Goal: Task Accomplishment & Management: Manage account settings

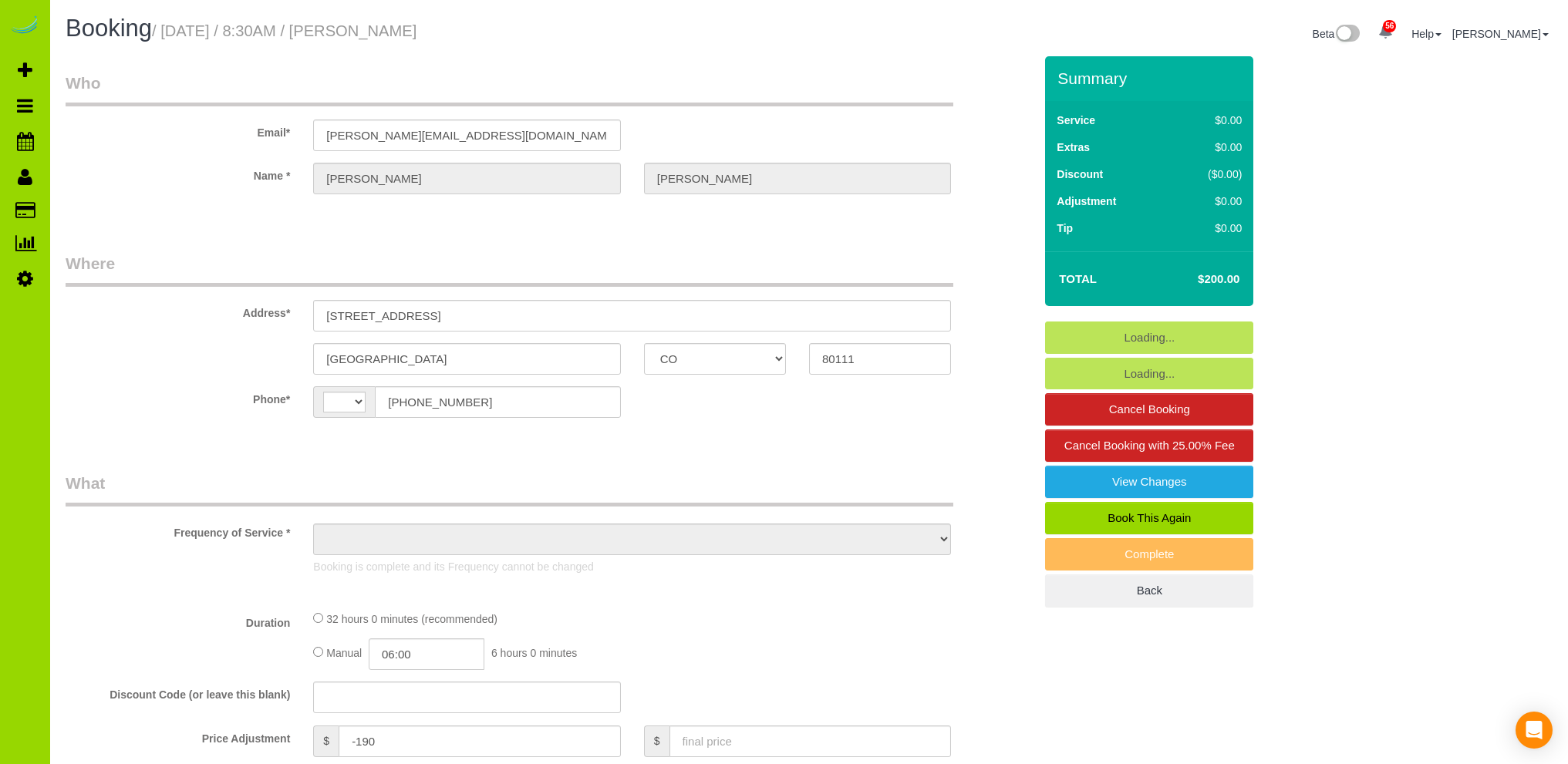
select select "CO"
select select "string:[GEOGRAPHIC_DATA]"
select select "object:1137"
select select "string:fspay-4c9f0263-f9c7-4d7c-8fa2-767f593d5f70"
select select "4"
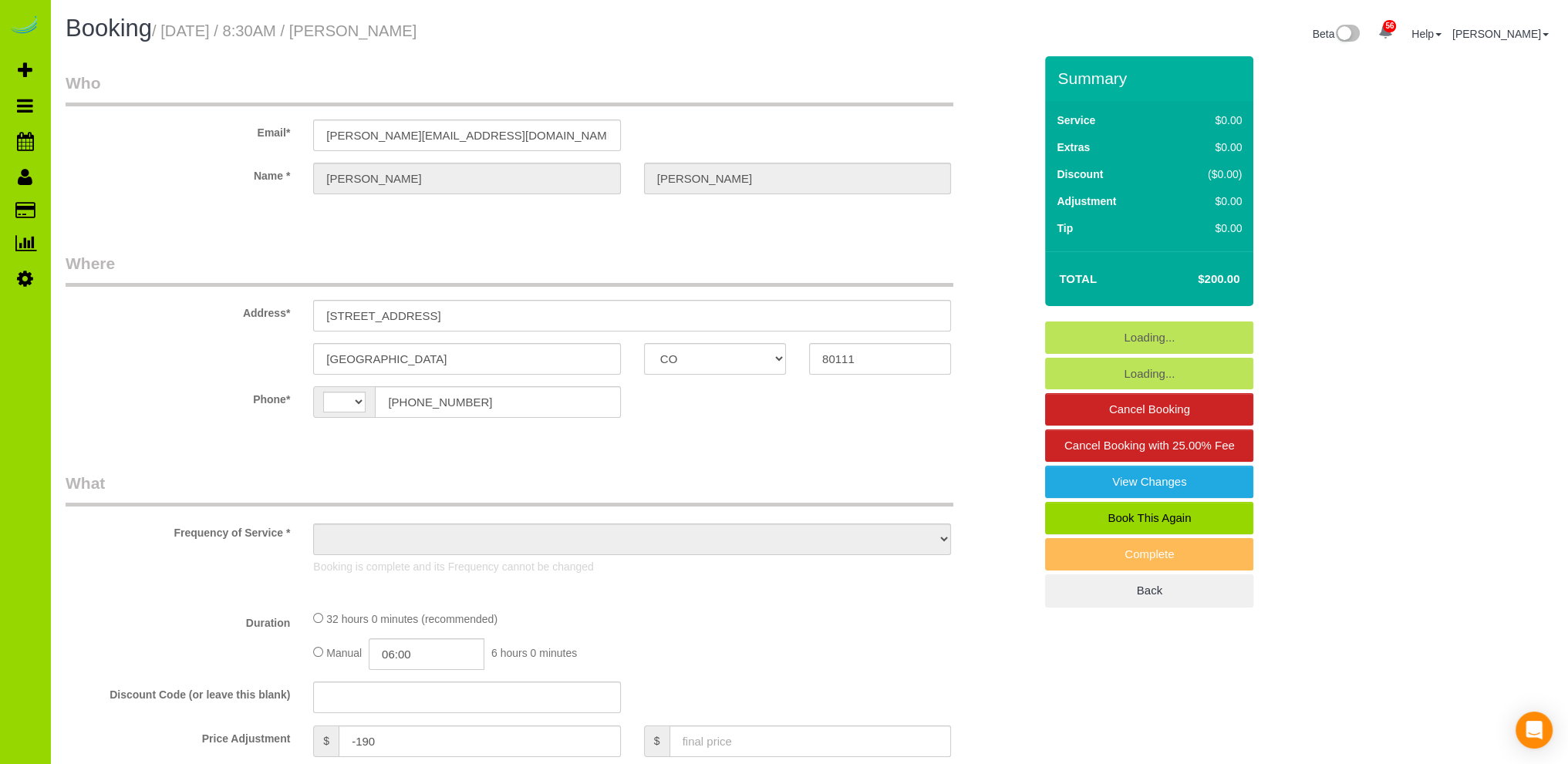
select select "number:6"
select select "number:20"
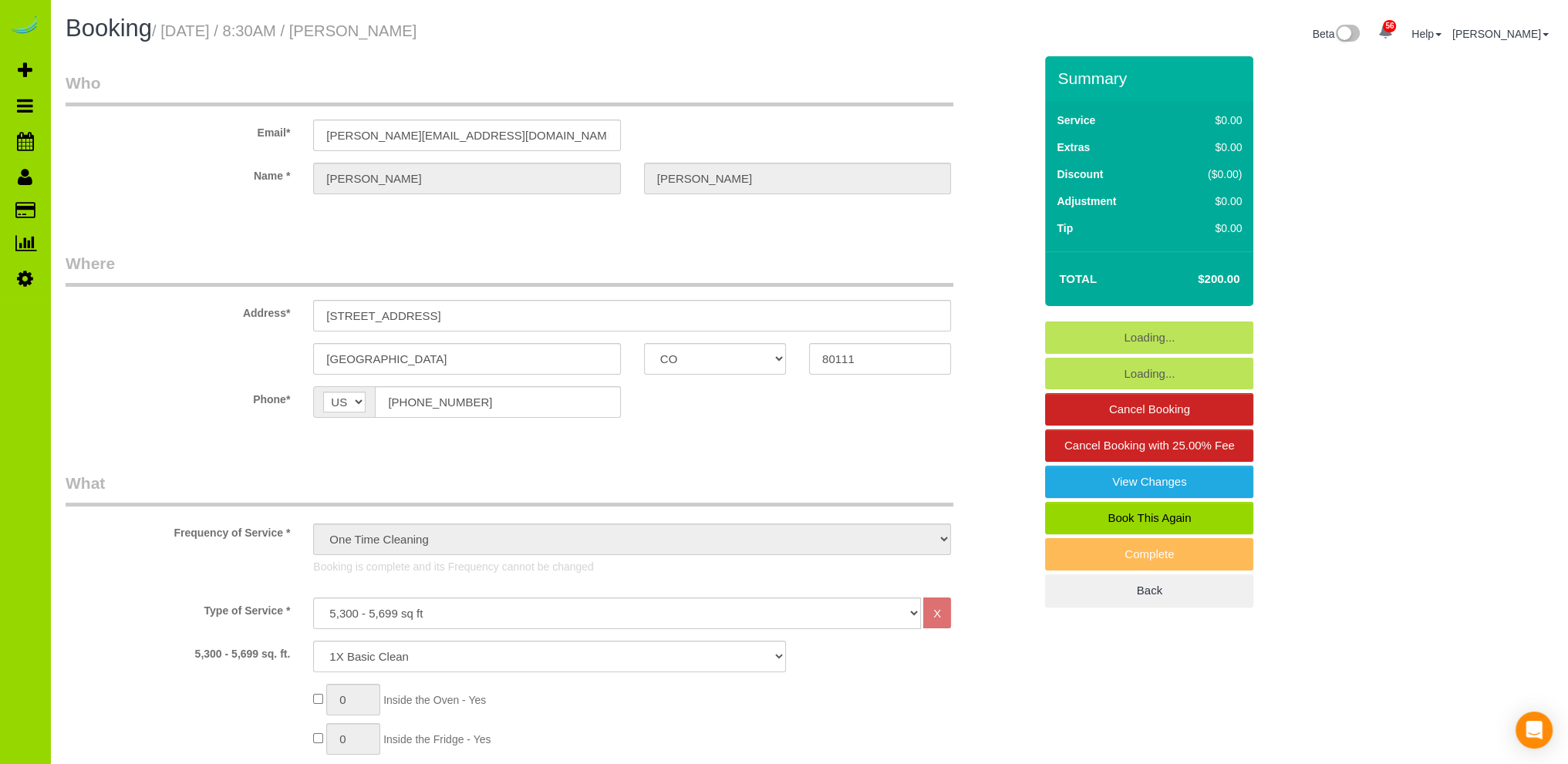
select select "object:1233"
select select "4"
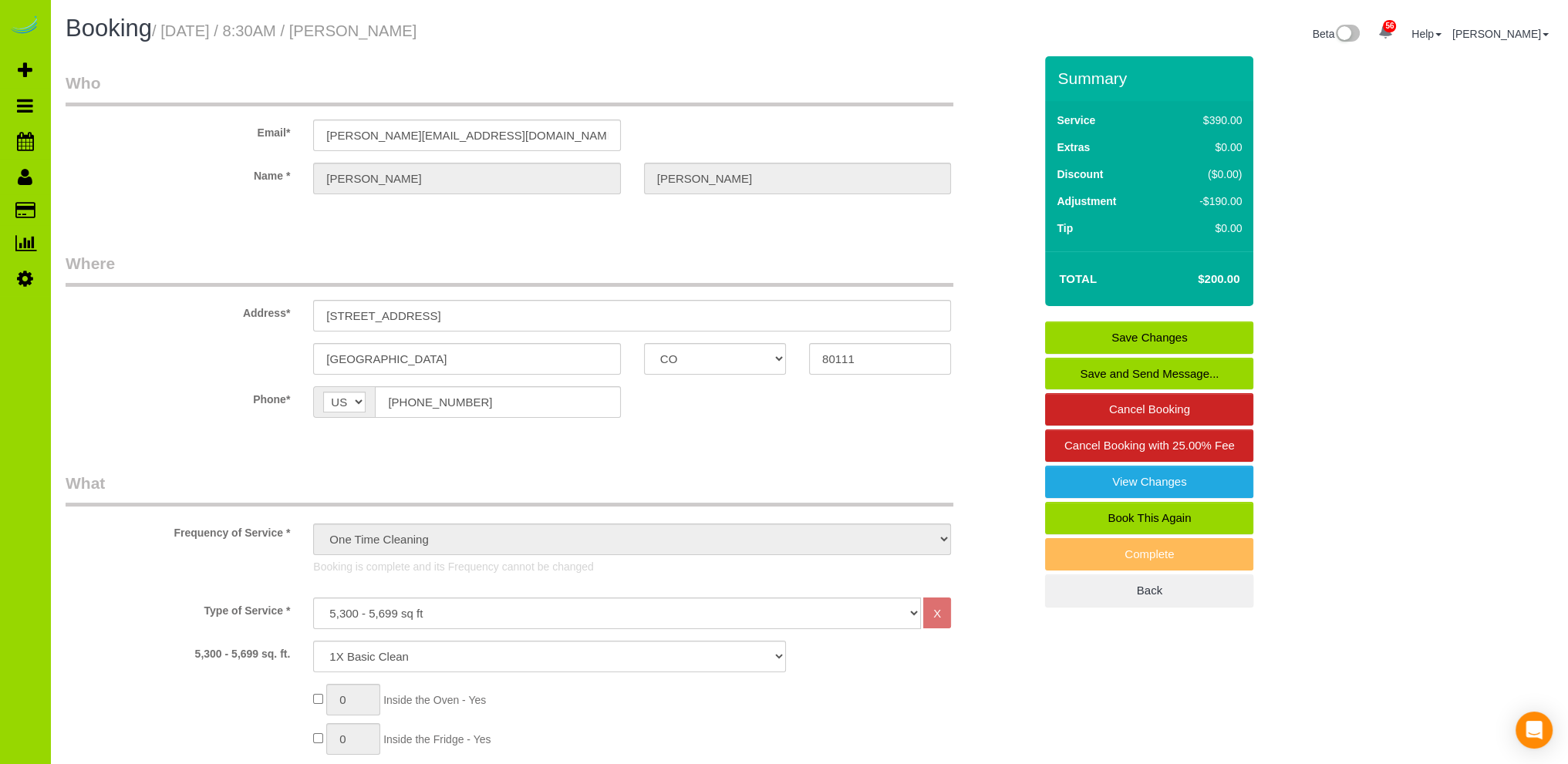
click at [1138, 513] on link "Book This Again" at bounding box center [1149, 518] width 208 height 32
select select "CO"
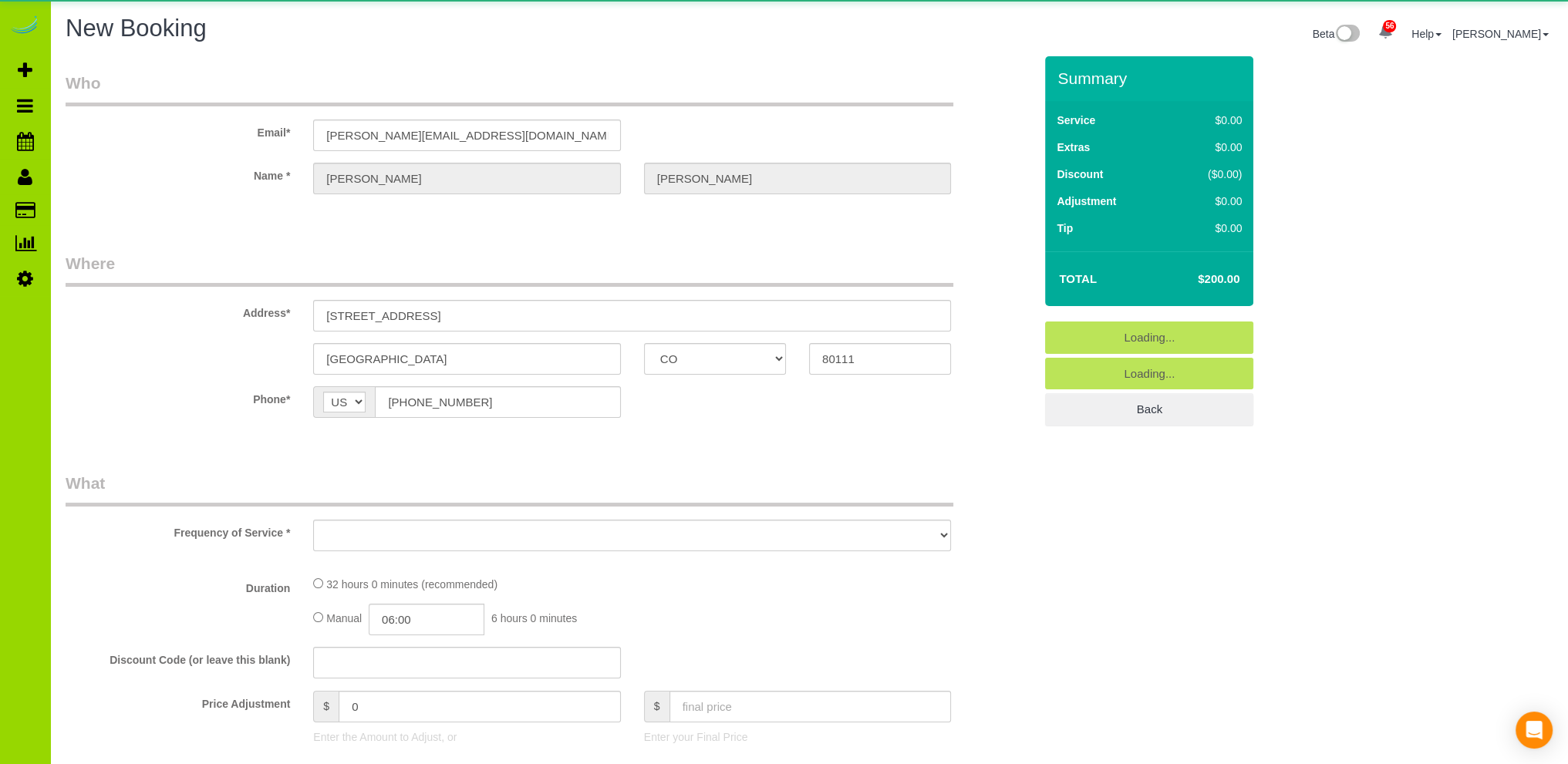
select select "string:fspay-4c9f0263-f9c7-4d7c-8fa2-767f593d5f70"
select select "number:6"
select select "number:20"
select select "object:2003"
select select "4"
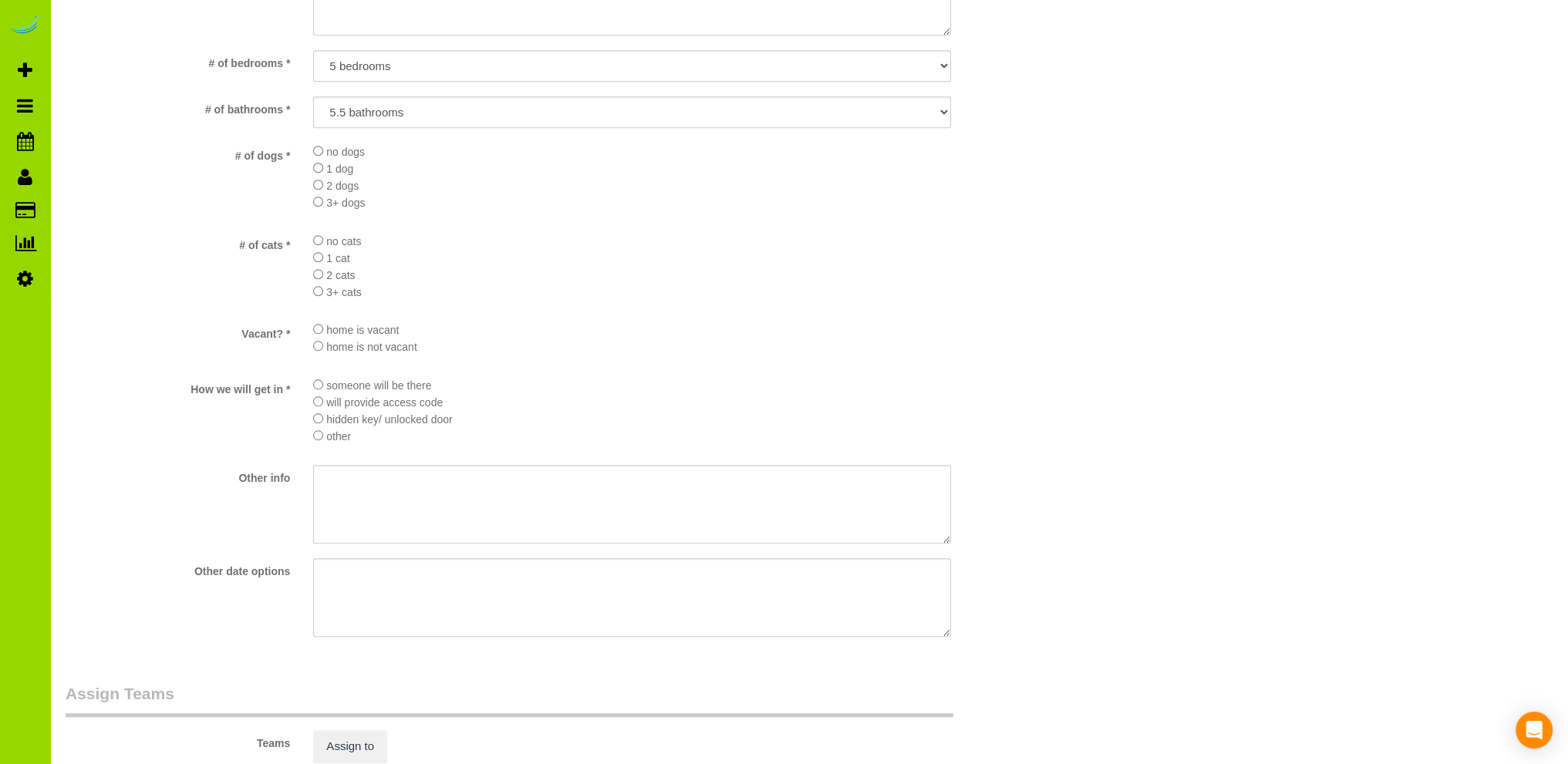
scroll to position [2149, 0]
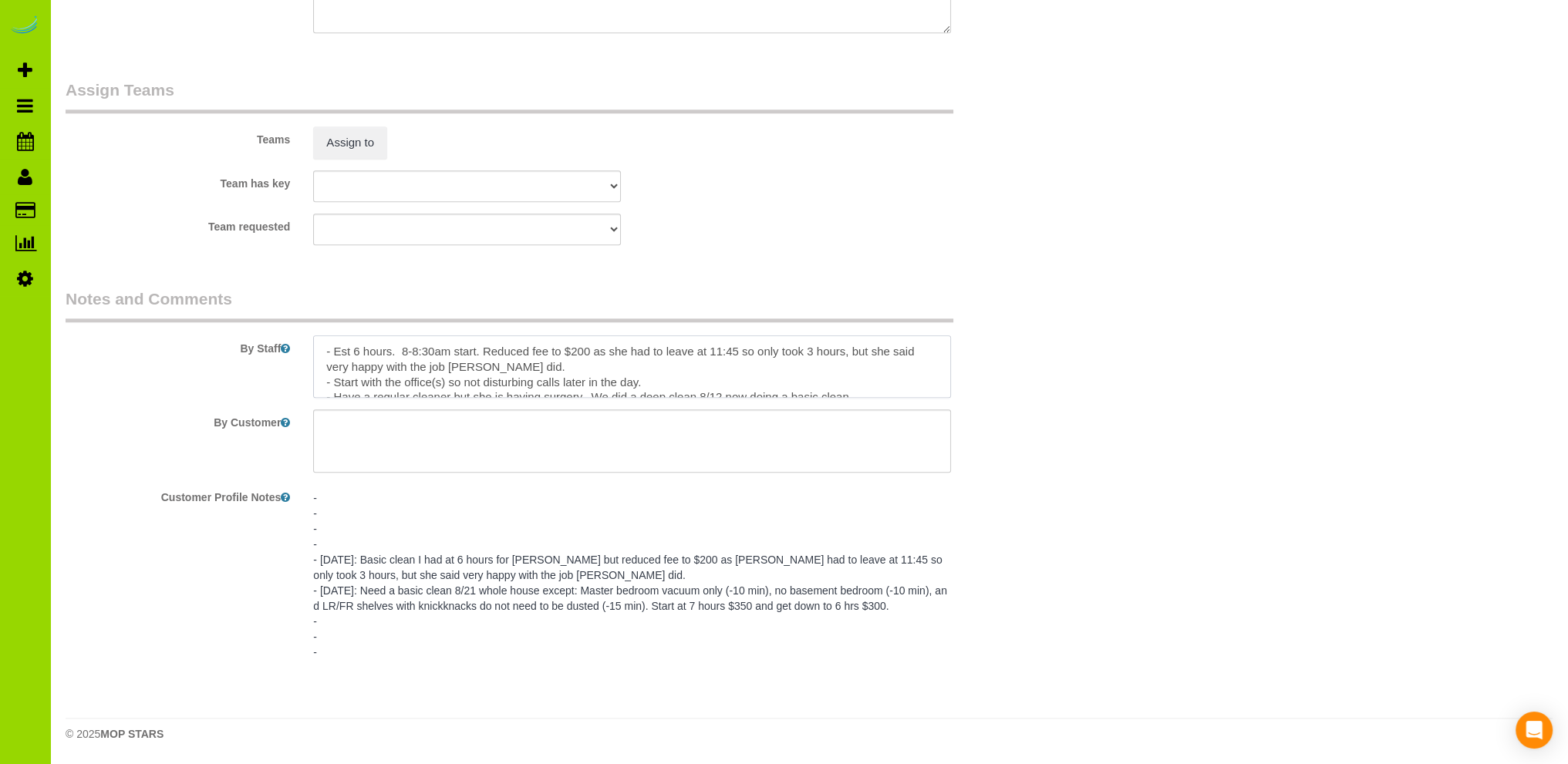
click at [361, 347] on textarea at bounding box center [632, 366] width 638 height 63
drag, startPoint x: 514, startPoint y: 363, endPoint x: 481, endPoint y: 351, distance: 35.1
click at [481, 351] on textarea at bounding box center [632, 366] width 638 height 63
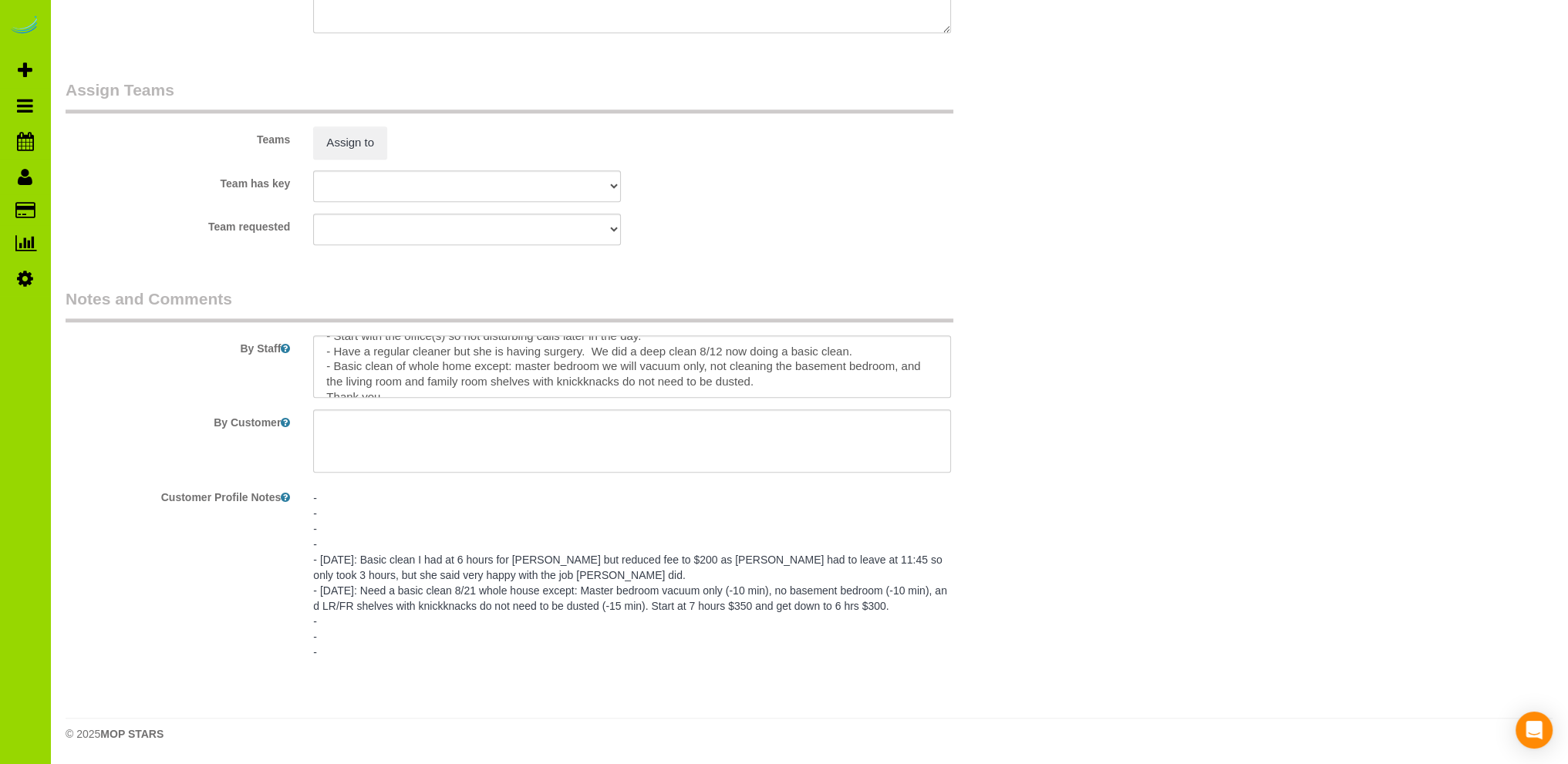
click at [529, 289] on legend "Notes and Comments" at bounding box center [509, 304] width 887 height 34
click at [761, 366] on textarea at bounding box center [632, 366] width 638 height 63
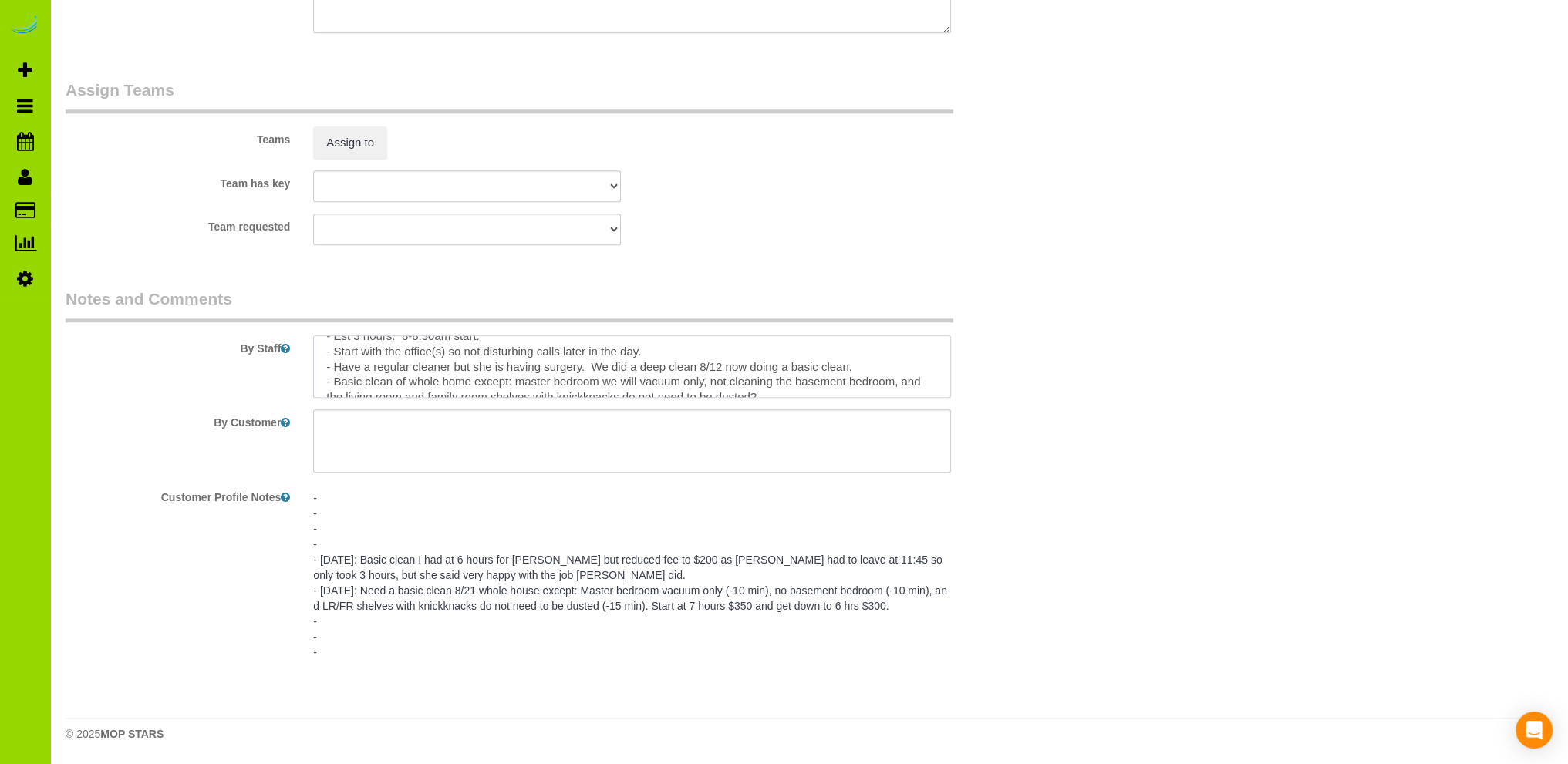
drag, startPoint x: 856, startPoint y: 367, endPoint x: 296, endPoint y: 352, distance: 560.2
click at [296, 352] on div "By Staff" at bounding box center [549, 343] width 991 height 111
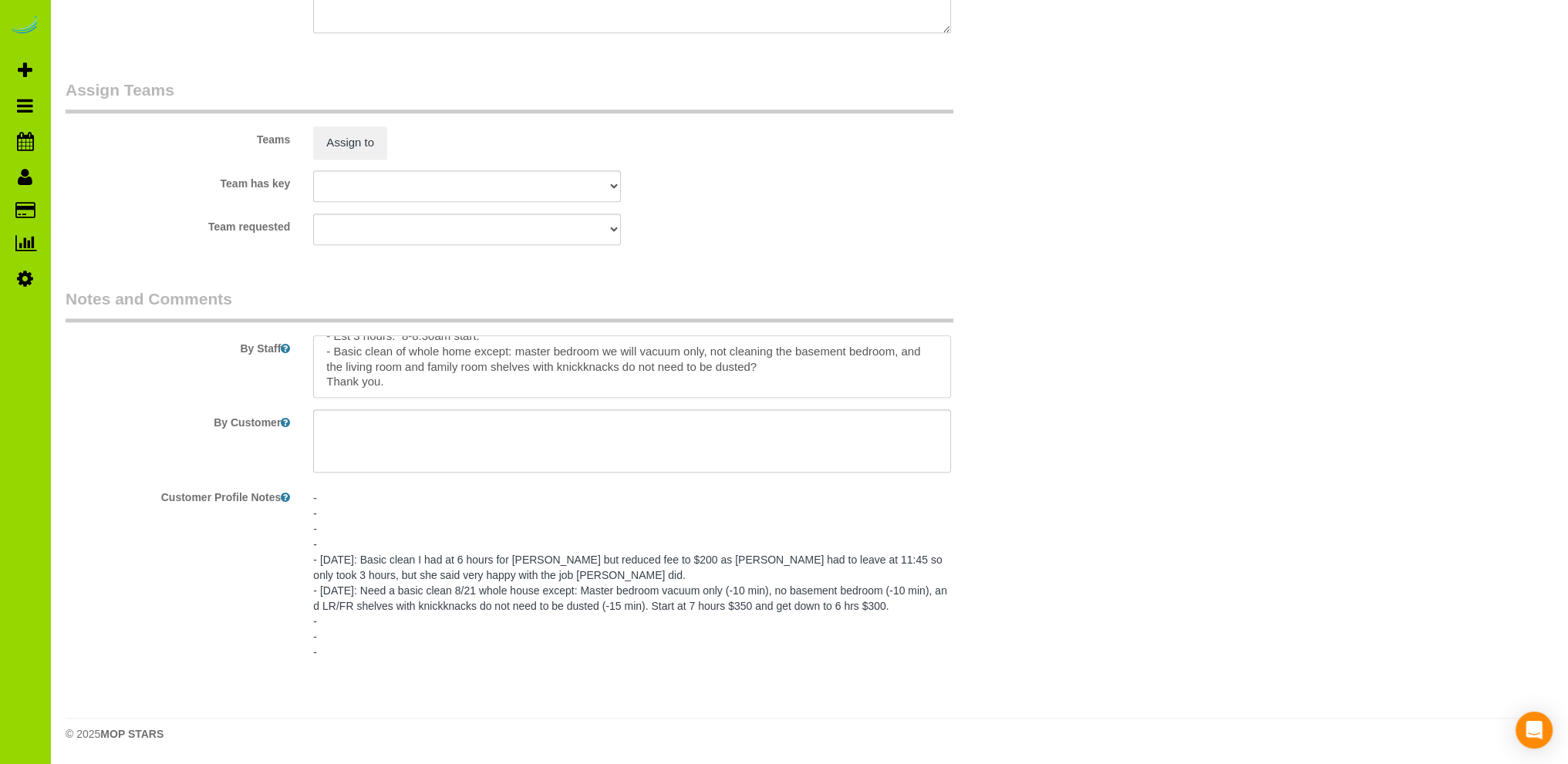
scroll to position [0, 0]
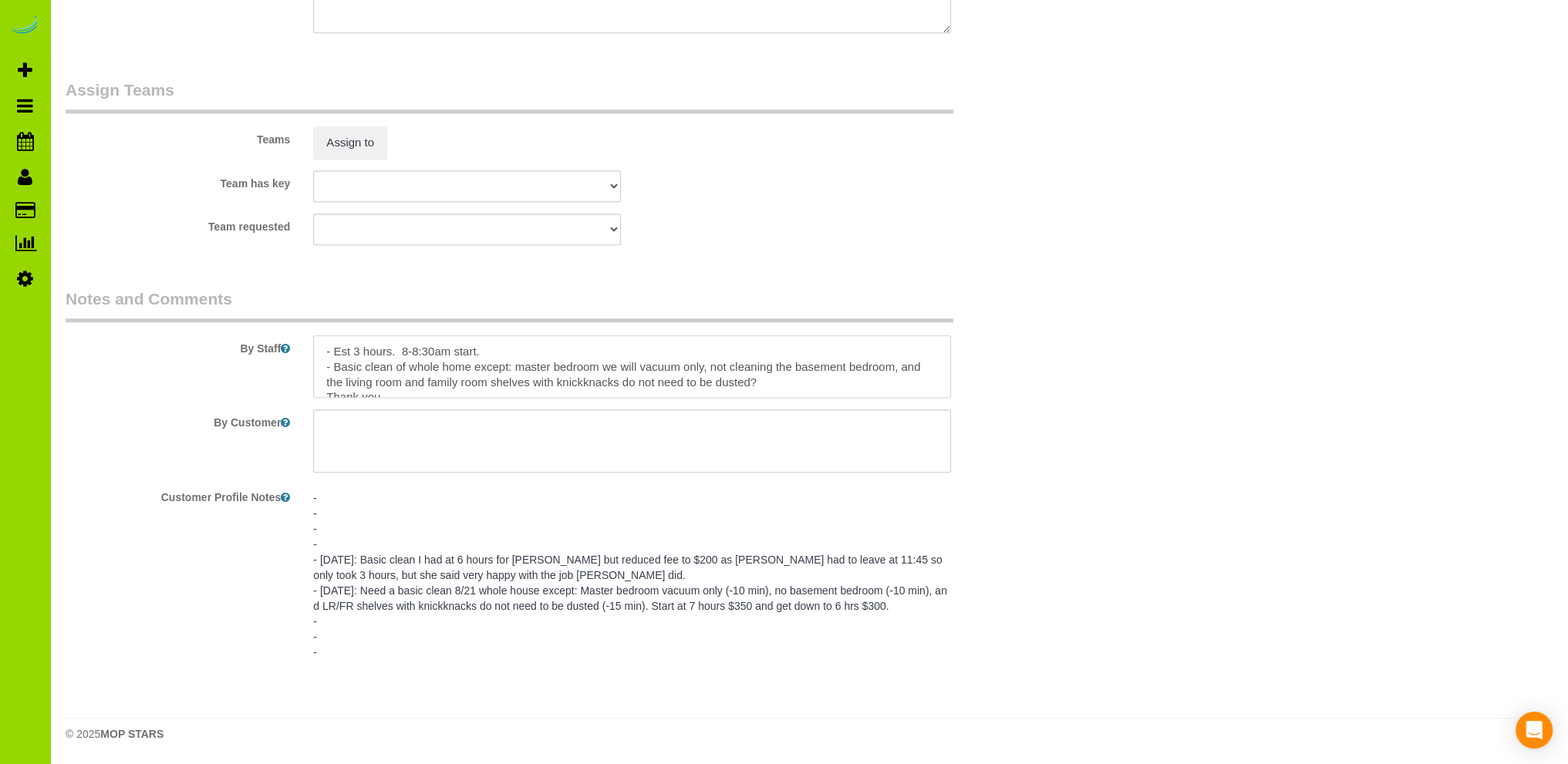
click at [493, 349] on textarea at bounding box center [632, 366] width 638 height 63
click at [767, 380] on textarea at bounding box center [632, 366] width 638 height 63
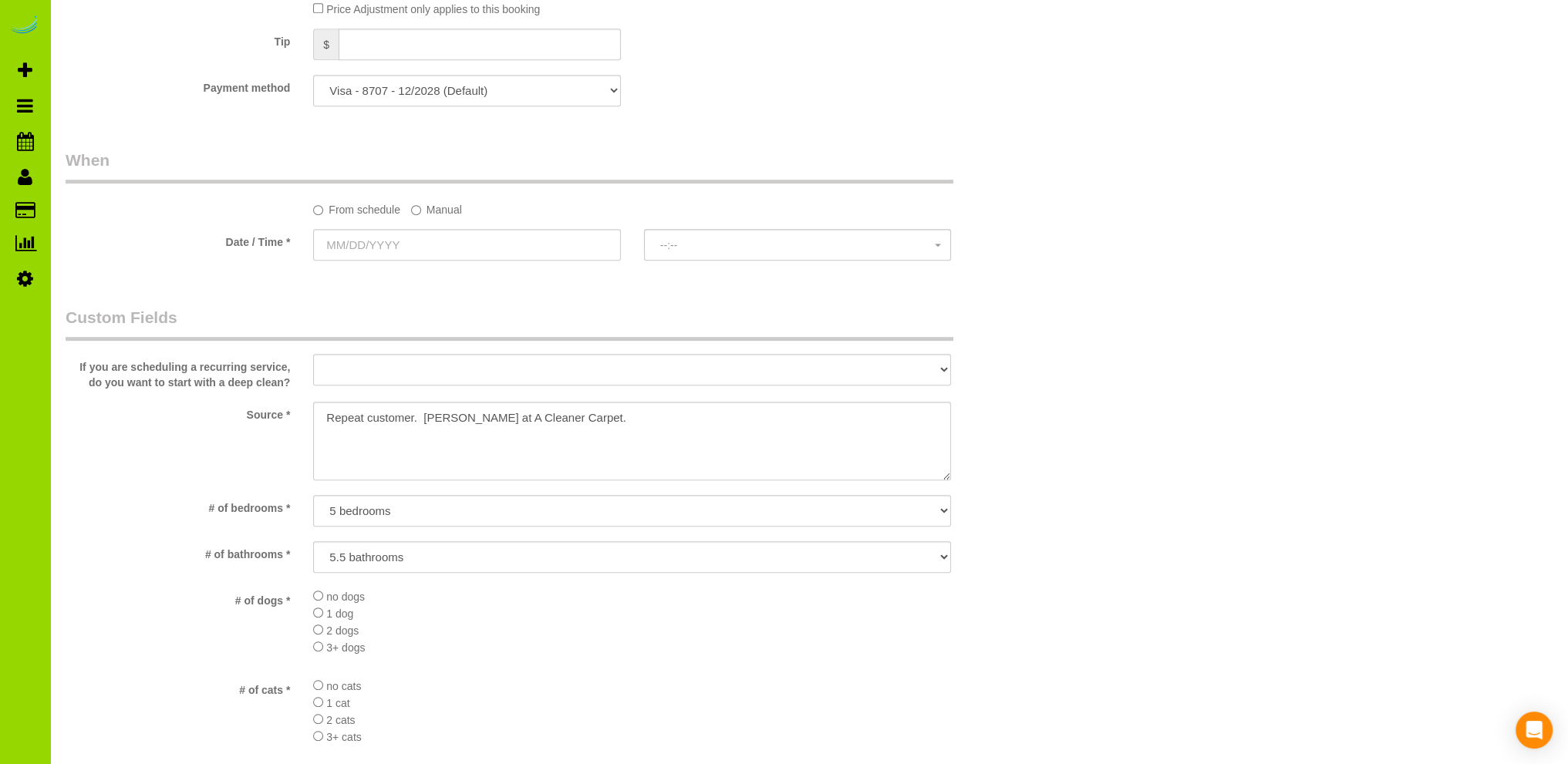
scroll to position [916, 0]
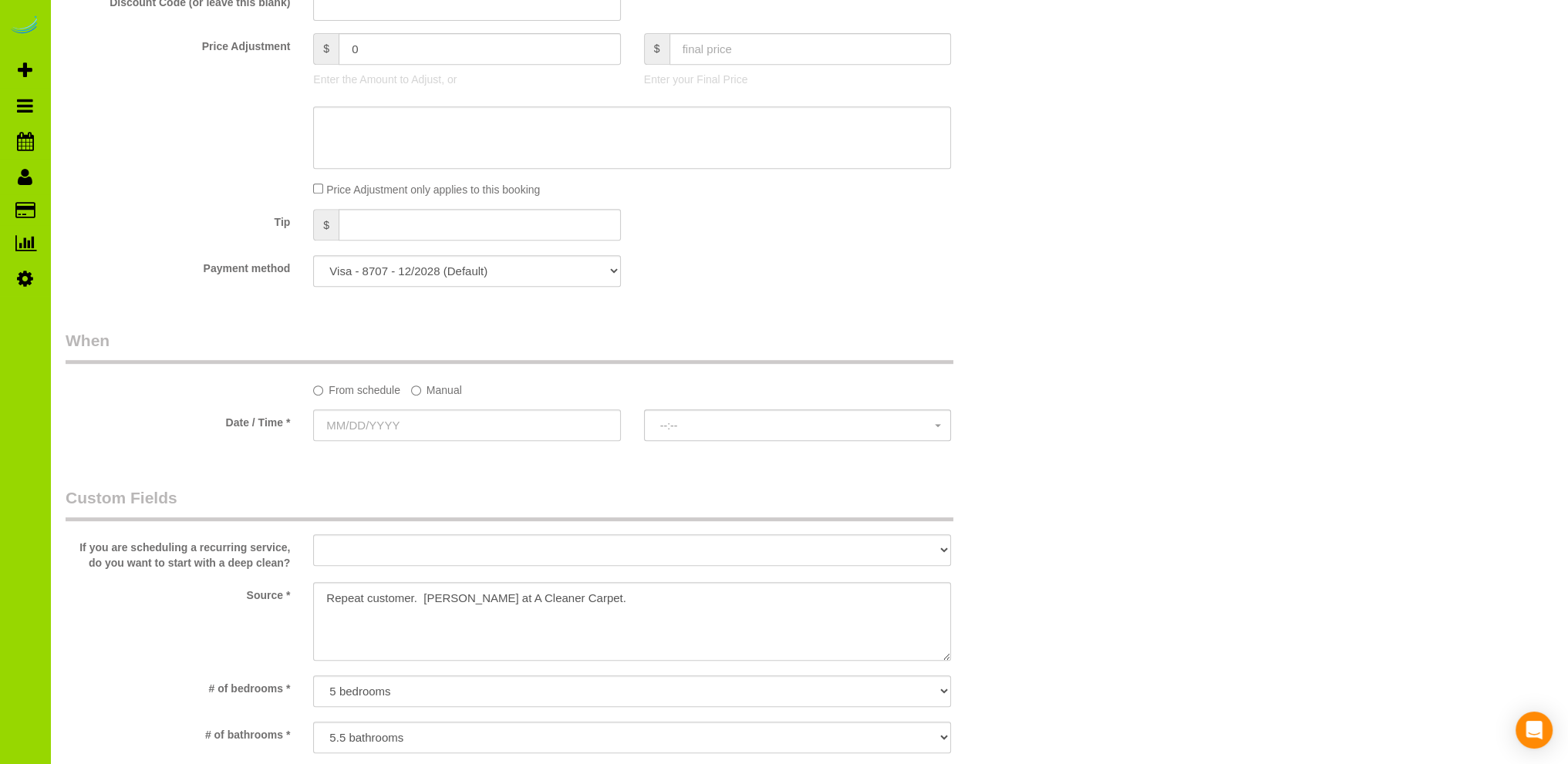
type textarea "- Est 3 hours. - Basic clean of whole home except: master bedroom we will vacuu…"
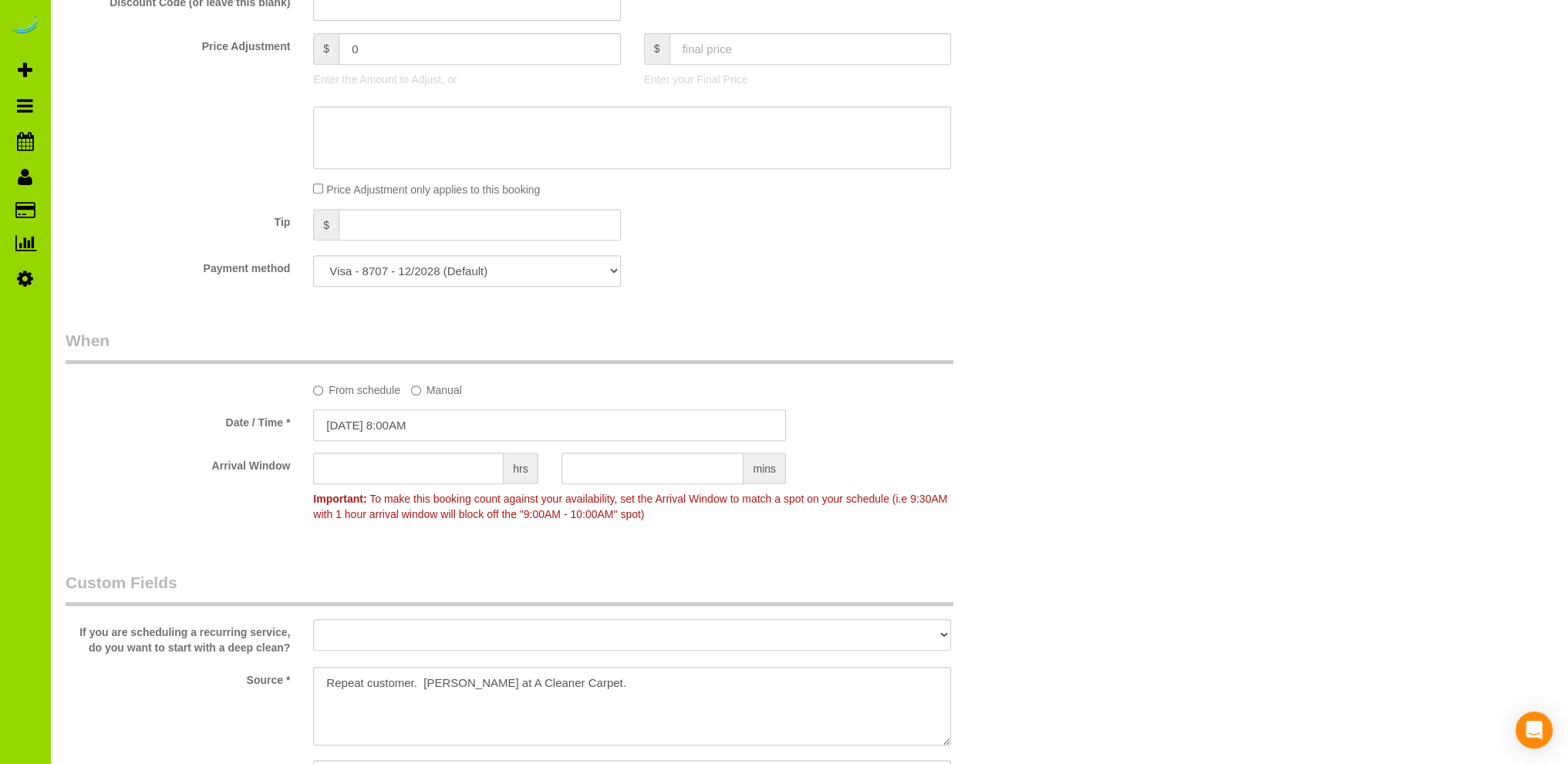
click at [377, 422] on input "[DATE] 8:00AM" at bounding box center [549, 424] width 473 height 31
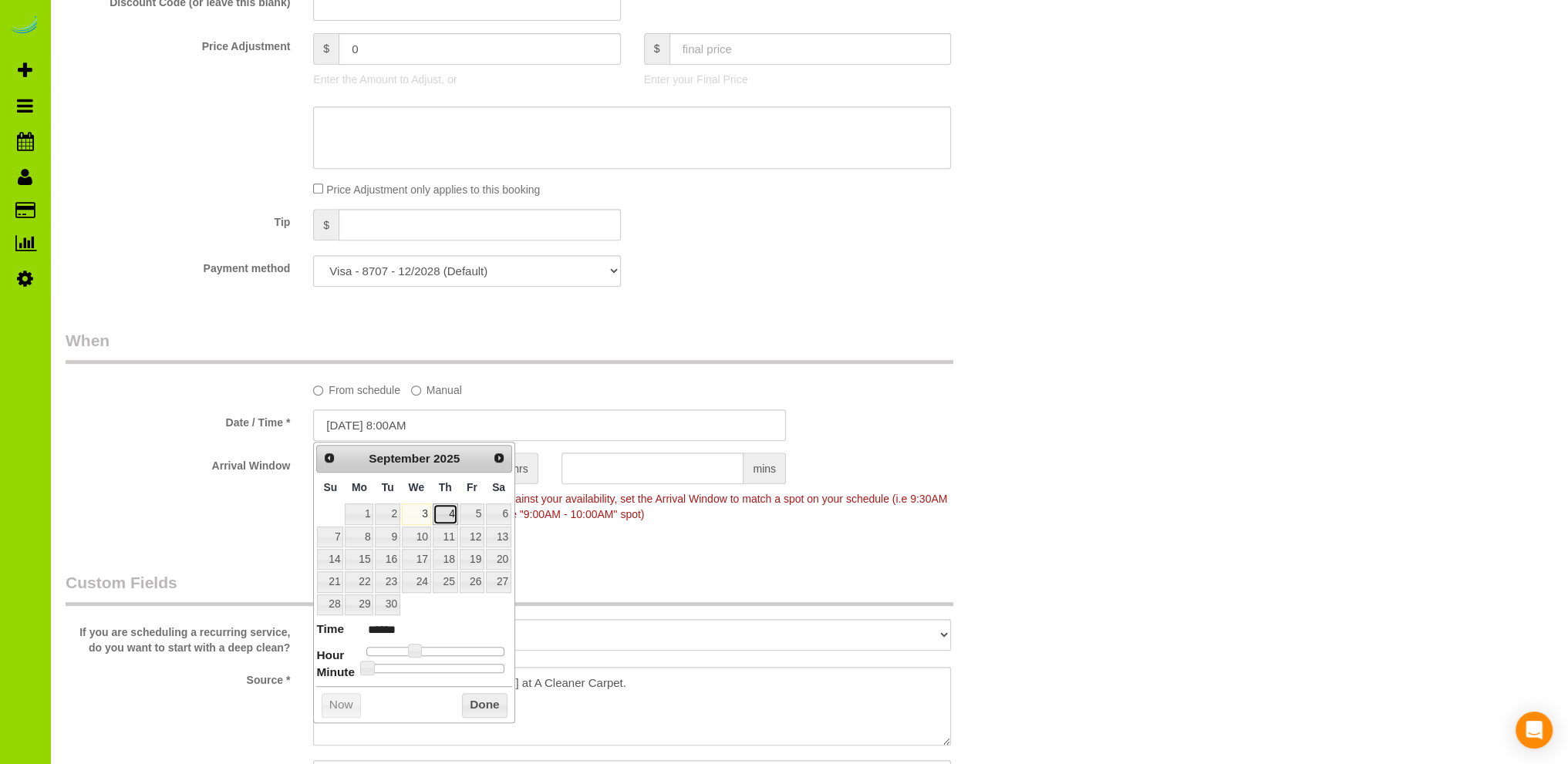
click at [447, 511] on link "4" at bounding box center [445, 514] width 26 height 21
type input "[DATE] 9:00AM"
type input "******"
type input "[DATE] 10:00AM"
type input "*******"
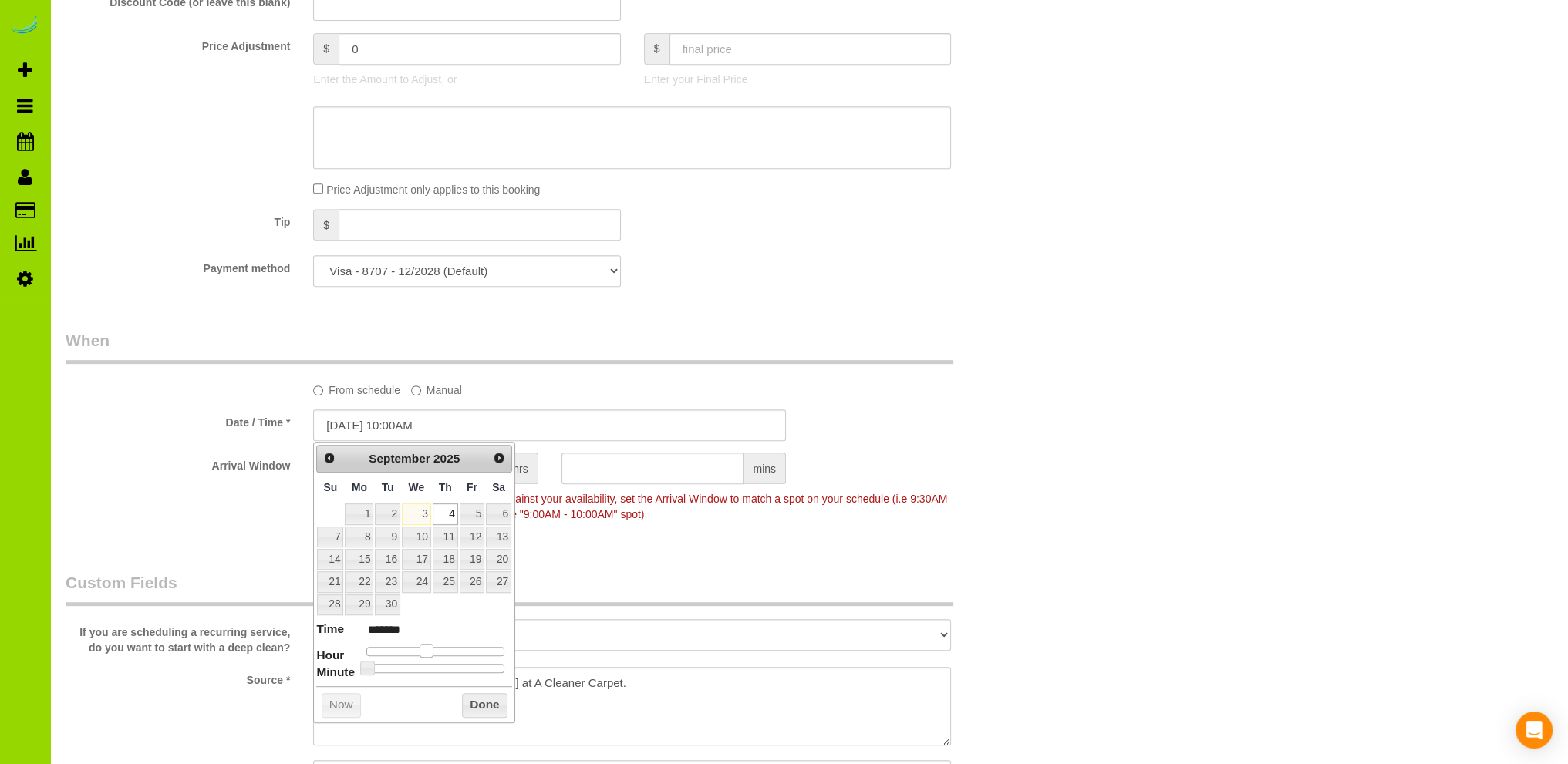
type input "[DATE] 11:00AM"
type input "*******"
type input "[DATE] 12:00PM"
type input "*******"
type input "[DATE] 1:00PM"
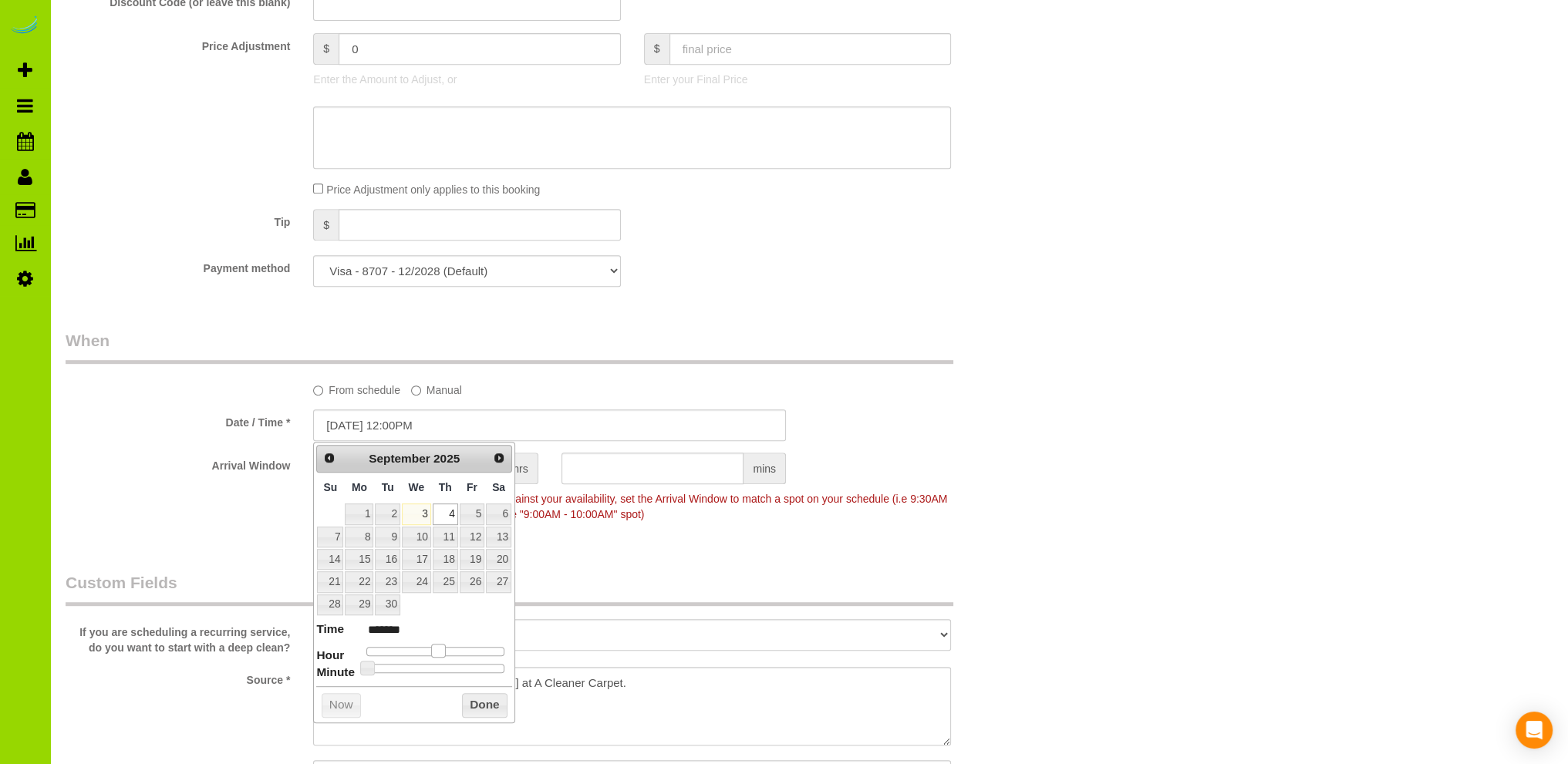
type input "******"
drag, startPoint x: 416, startPoint y: 649, endPoint x: 445, endPoint y: 649, distance: 29.0
click at [445, 649] on span at bounding box center [444, 650] width 14 height 14
click at [482, 699] on button "Done" at bounding box center [485, 705] width 46 height 25
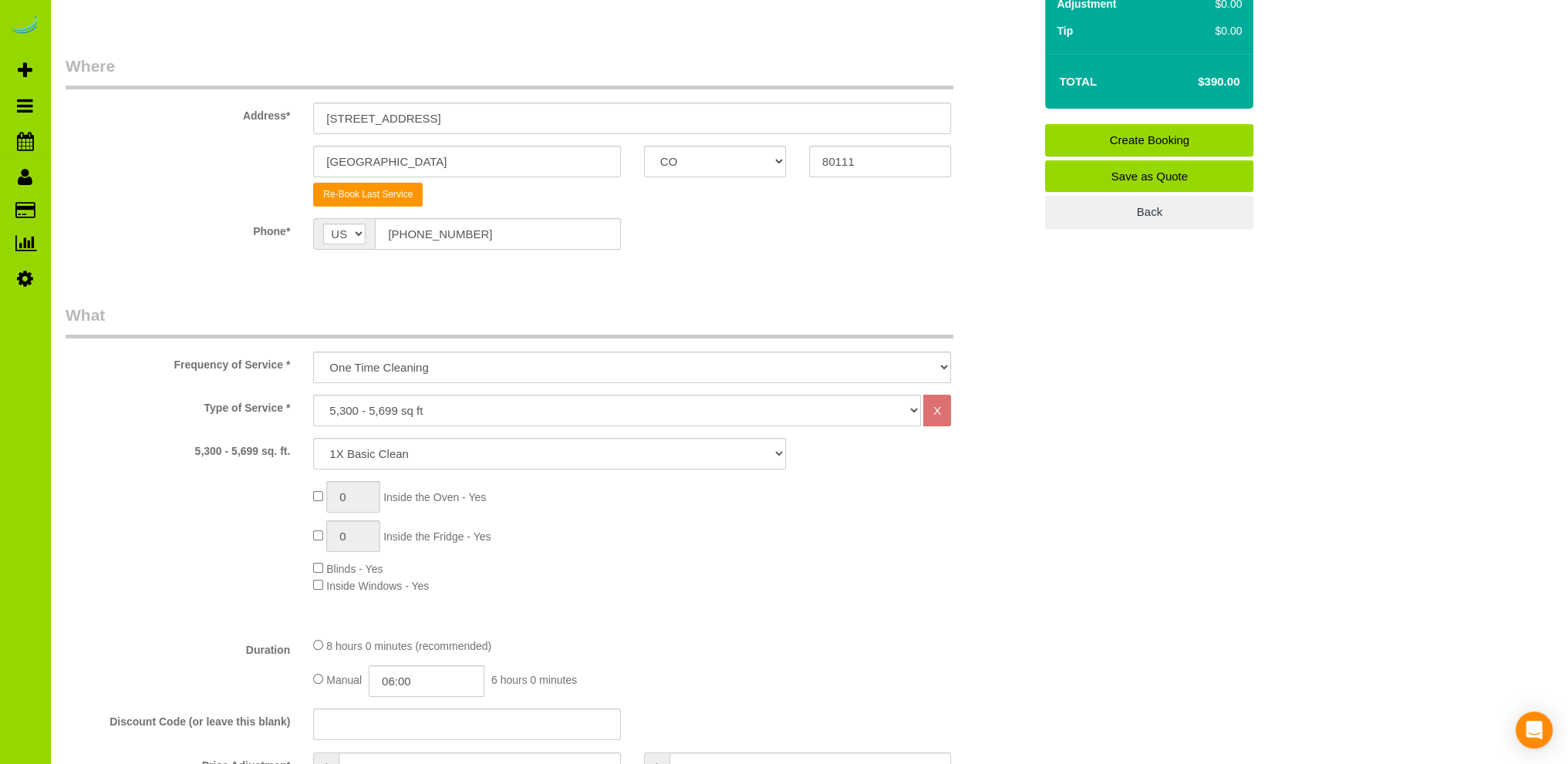
scroll to position [0, 0]
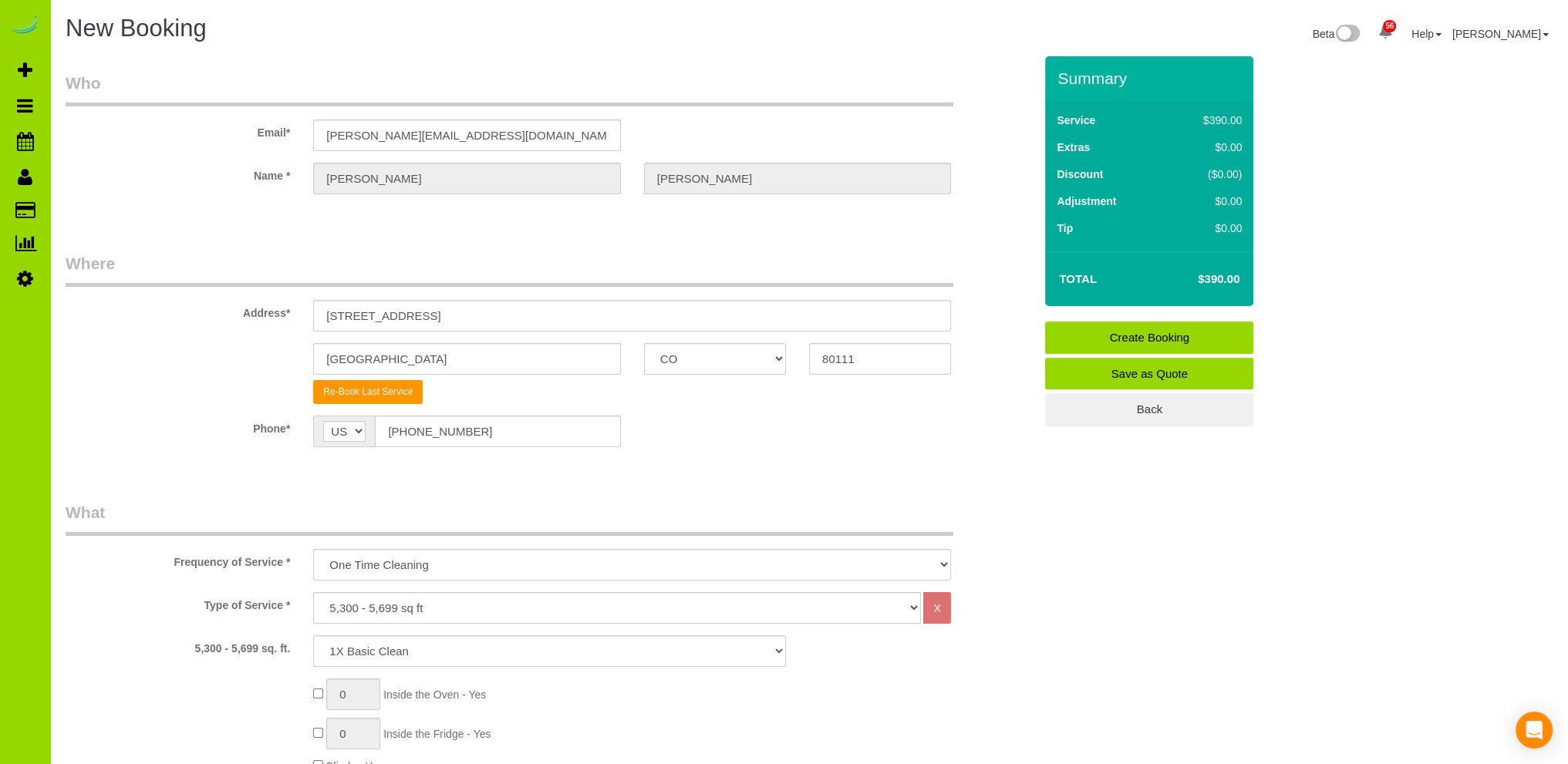
click at [1159, 335] on link "Create Booking" at bounding box center [1149, 338] width 208 height 32
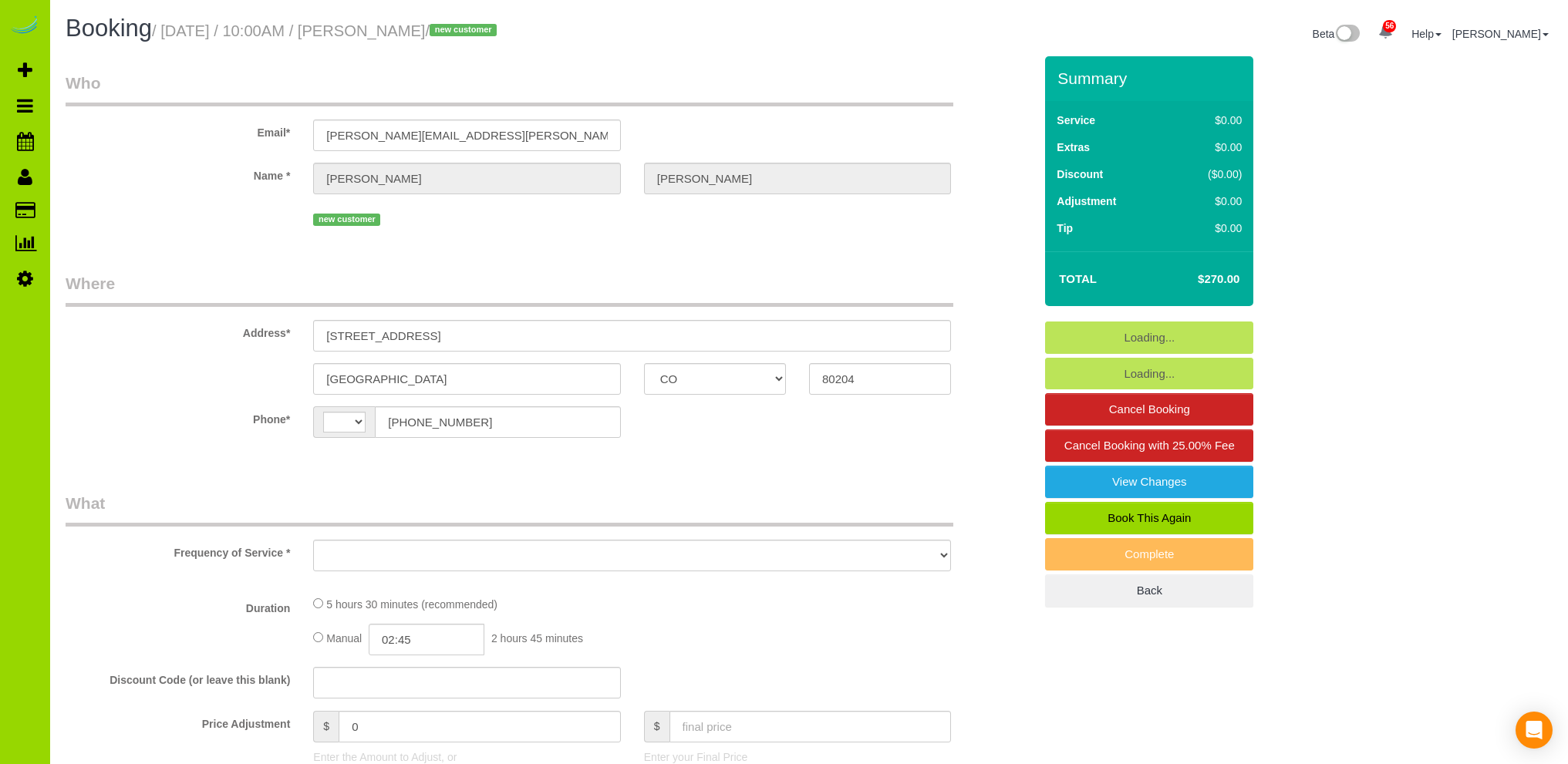
select select "CO"
select select "string:[GEOGRAPHIC_DATA]"
select select "object:1158"
select select "string:fspay-bf2a6243-a6de-4de5-b61b-26b3cdbe1e13"
select select "spot1"
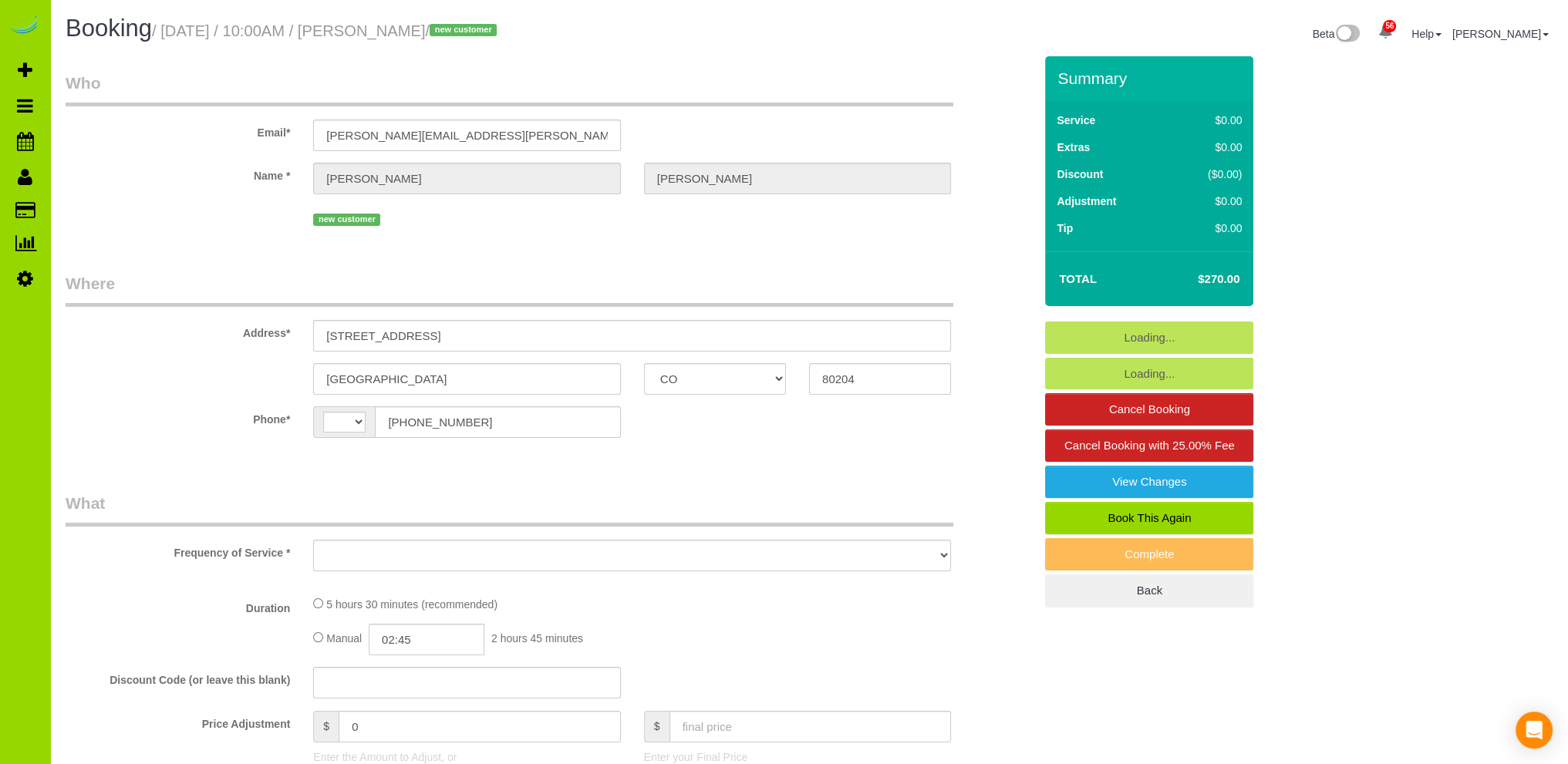
select select "number:69"
select select "number:4"
select select "number:16"
select select "object:1162"
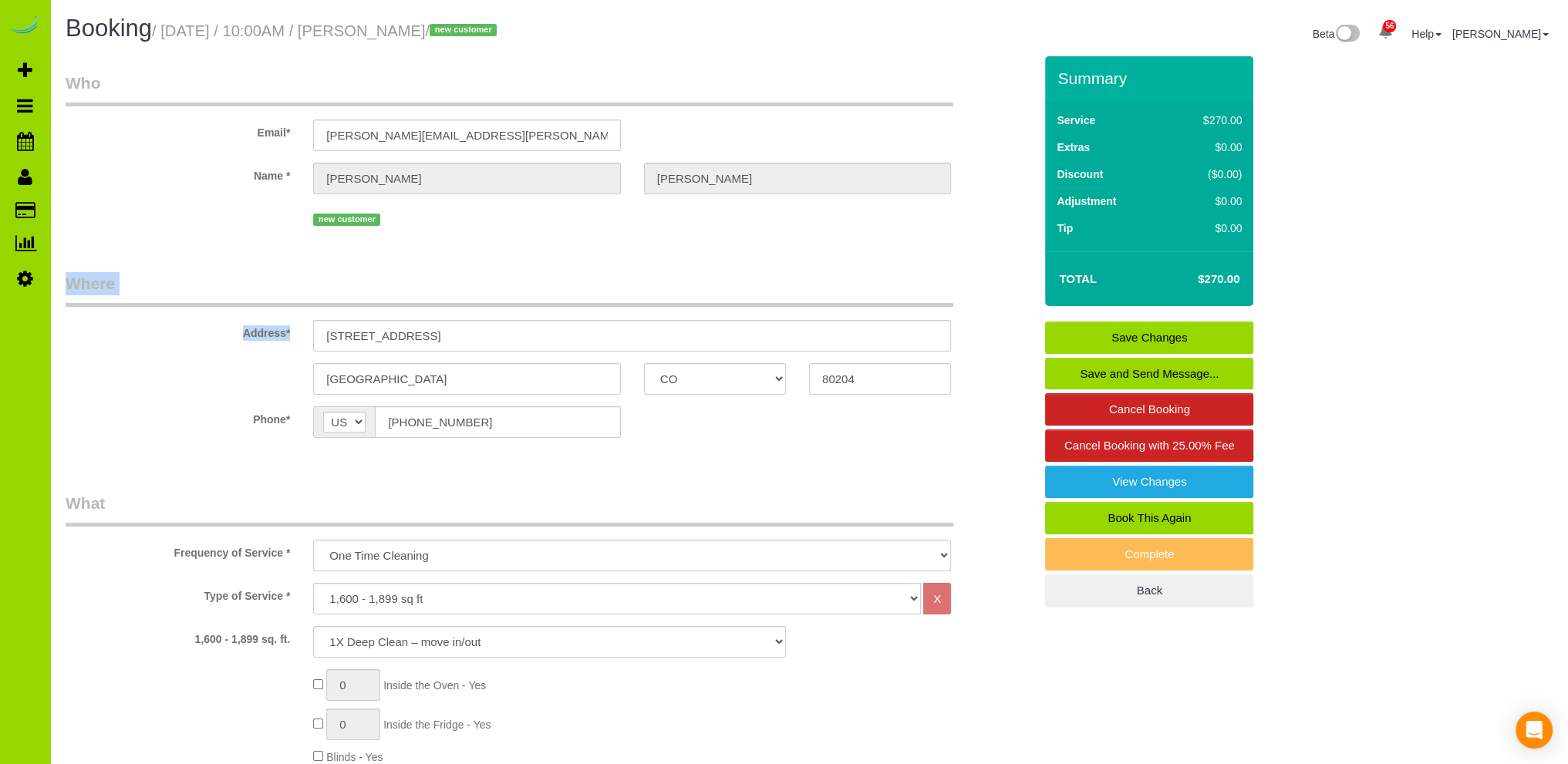
click at [621, 233] on fieldset "Who Email* copenhaver.tom@gmail.com Name * Tom Copenhaver new customer" at bounding box center [549, 156] width 968 height 169
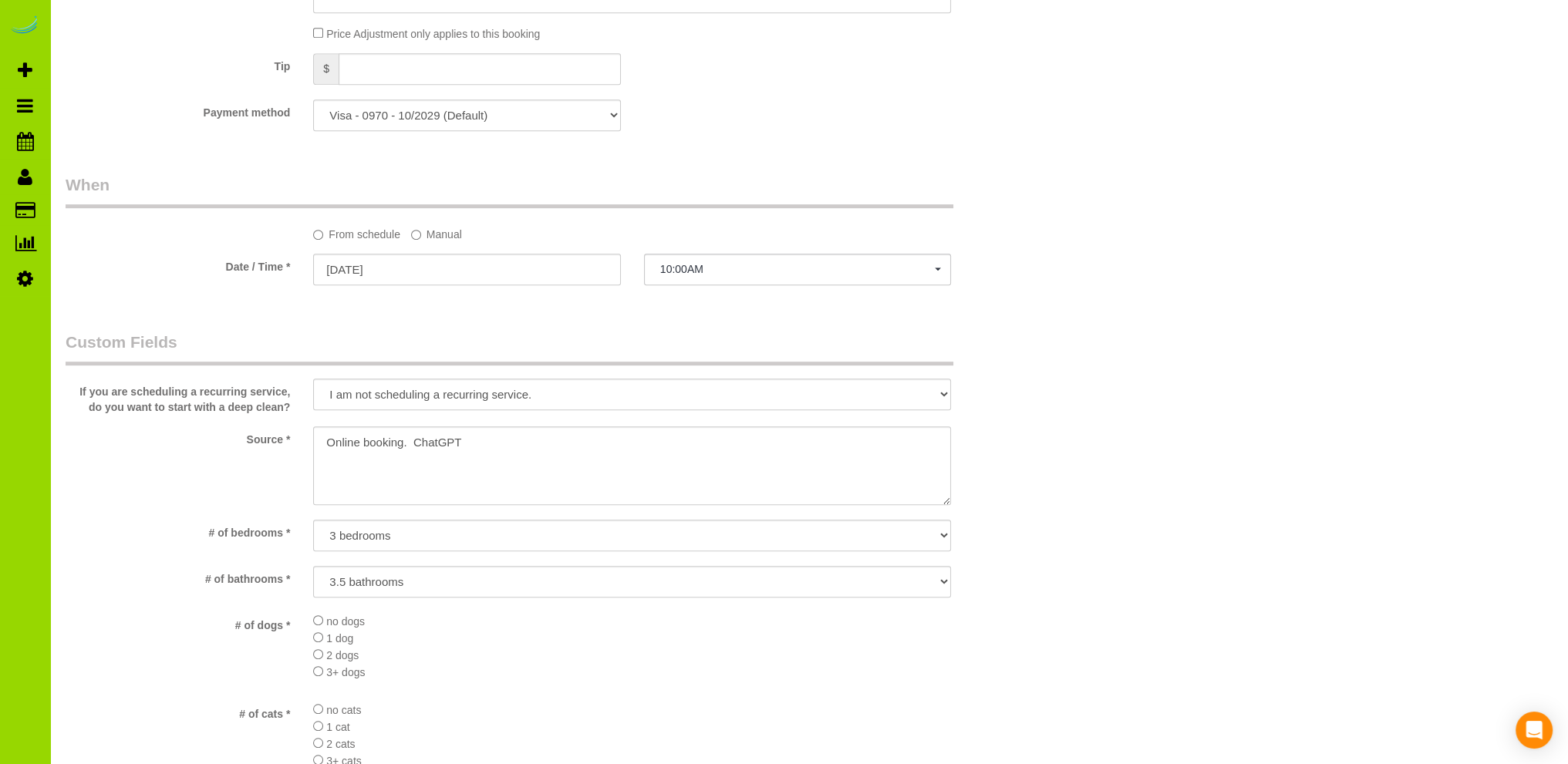
scroll to position [1233, 0]
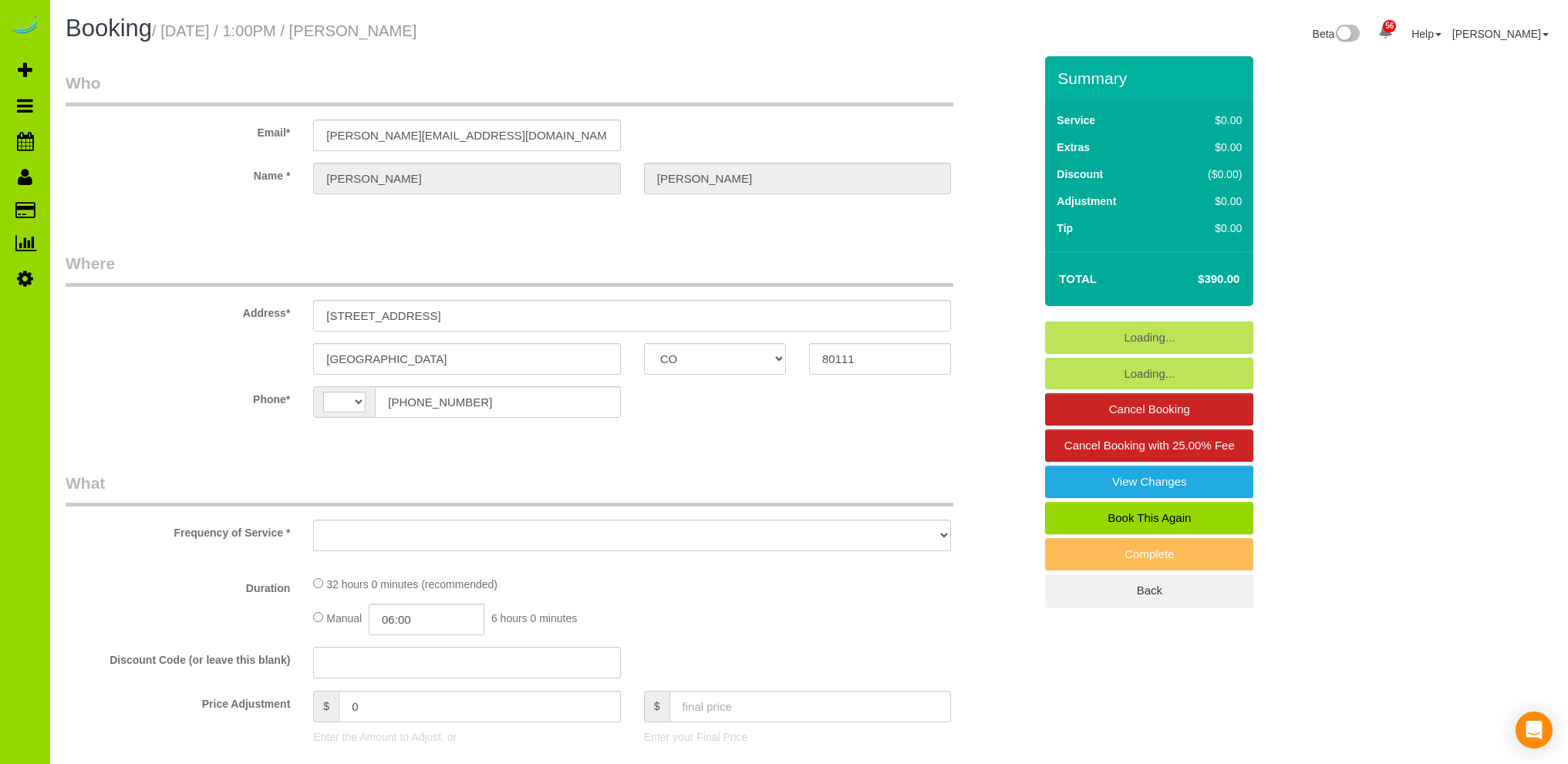
select select "CO"
select select "string:[GEOGRAPHIC_DATA]"
select select "object:1147"
select select "string:fspay-4c9f0263-f9c7-4d7c-8fa2-767f593d5f70"
select select "spot1"
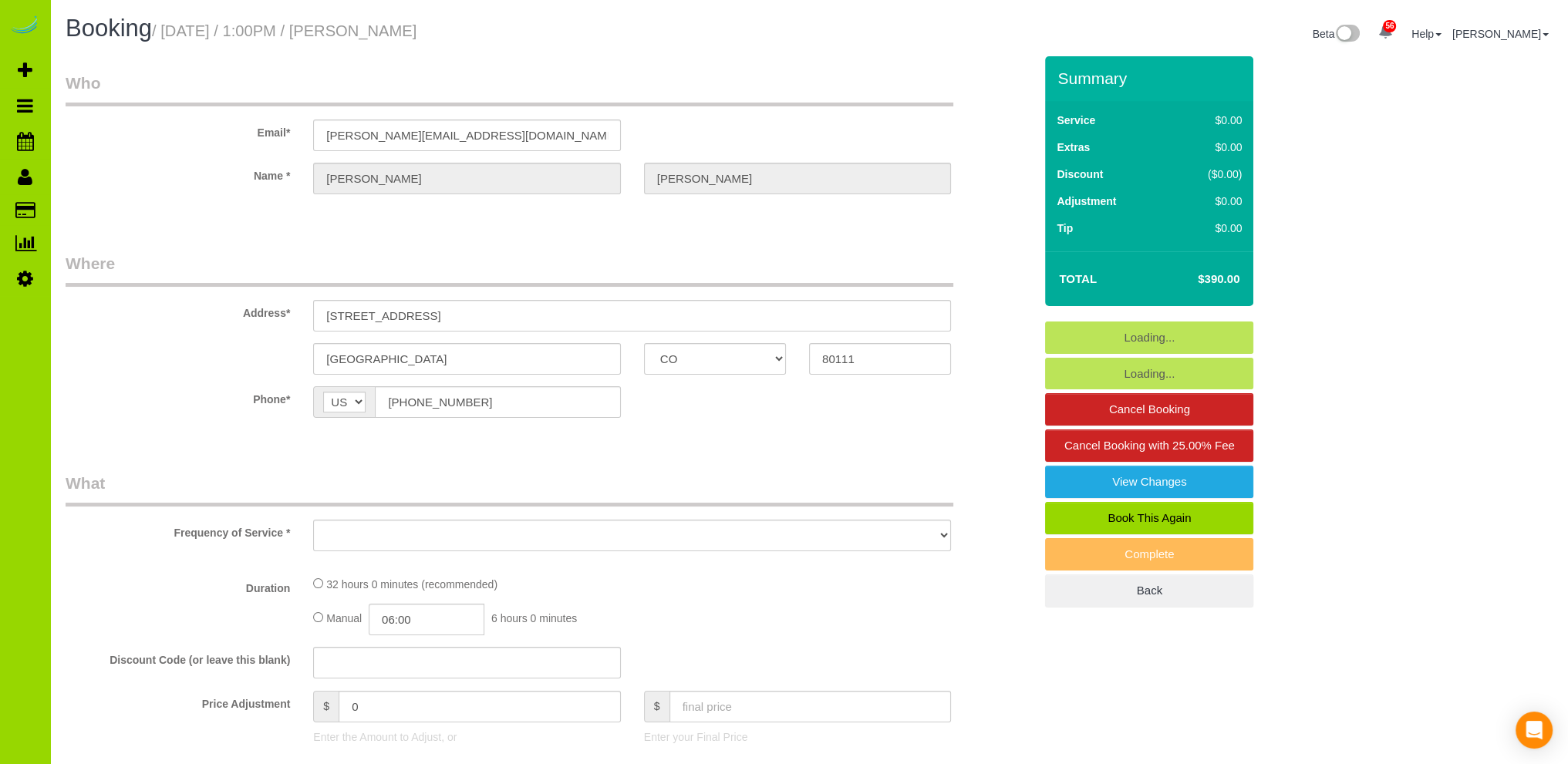
select select "number:6"
select select "number:20"
select select "4"
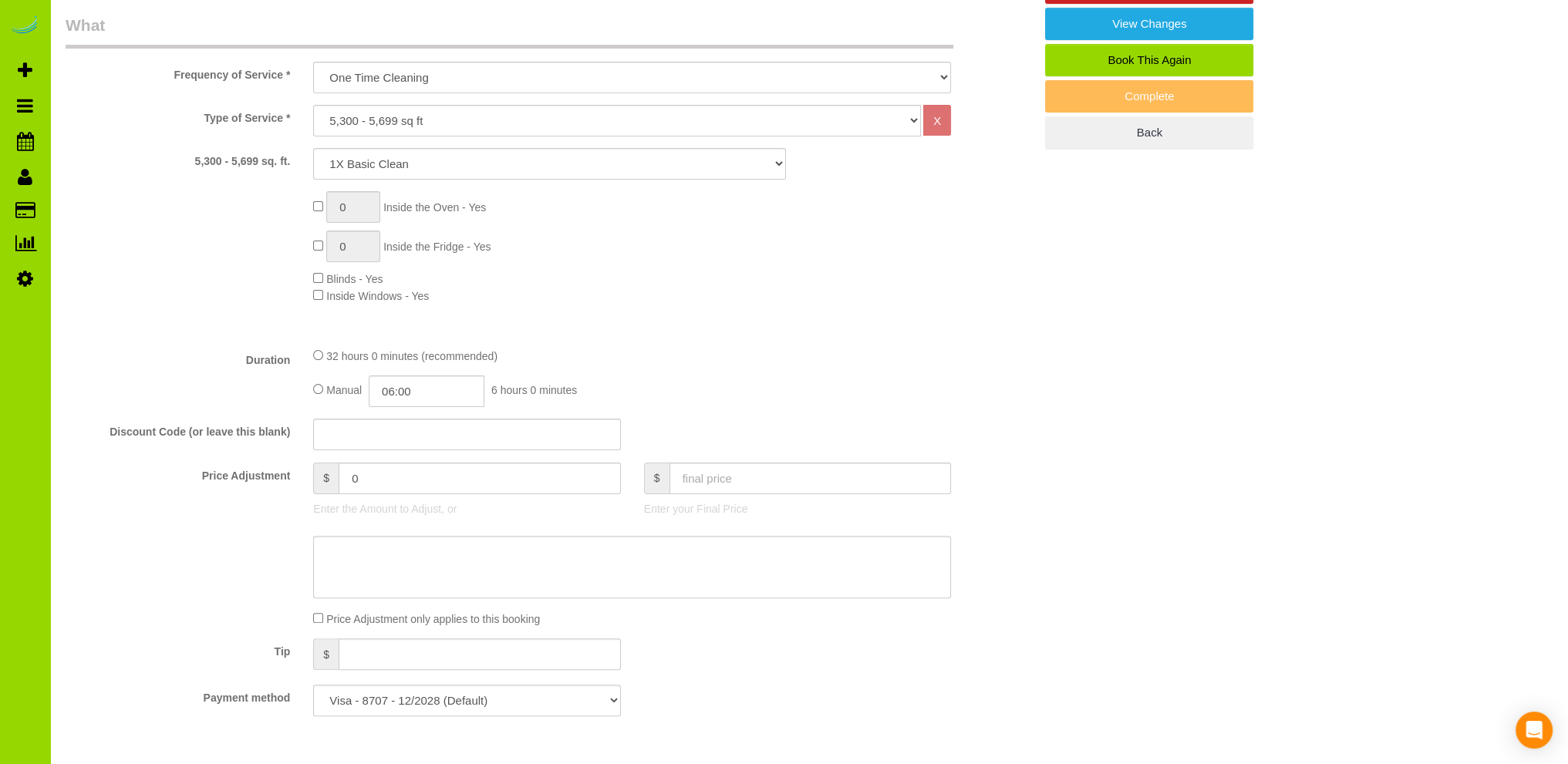
scroll to position [462, 0]
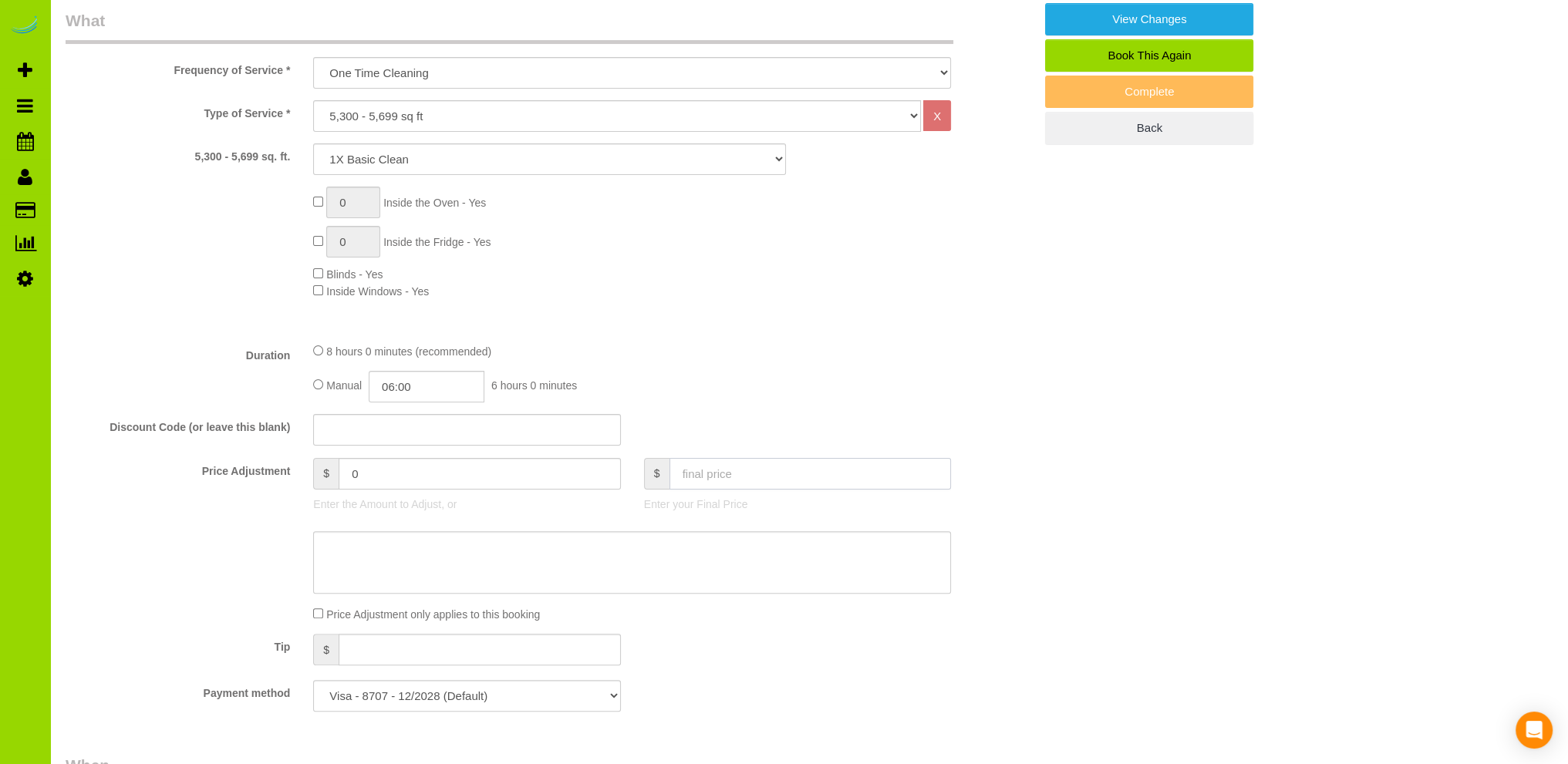
click at [719, 473] on input "text" at bounding box center [810, 473] width 282 height 31
type input "200"
click at [755, 329] on div "Type of Service * Choose YOUR HOME SIZE here Hourly Cleaning 1 - 999 square fee…" at bounding box center [549, 214] width 968 height 229
type input "-190"
click at [414, 385] on input "06:00" at bounding box center [426, 386] width 115 height 31
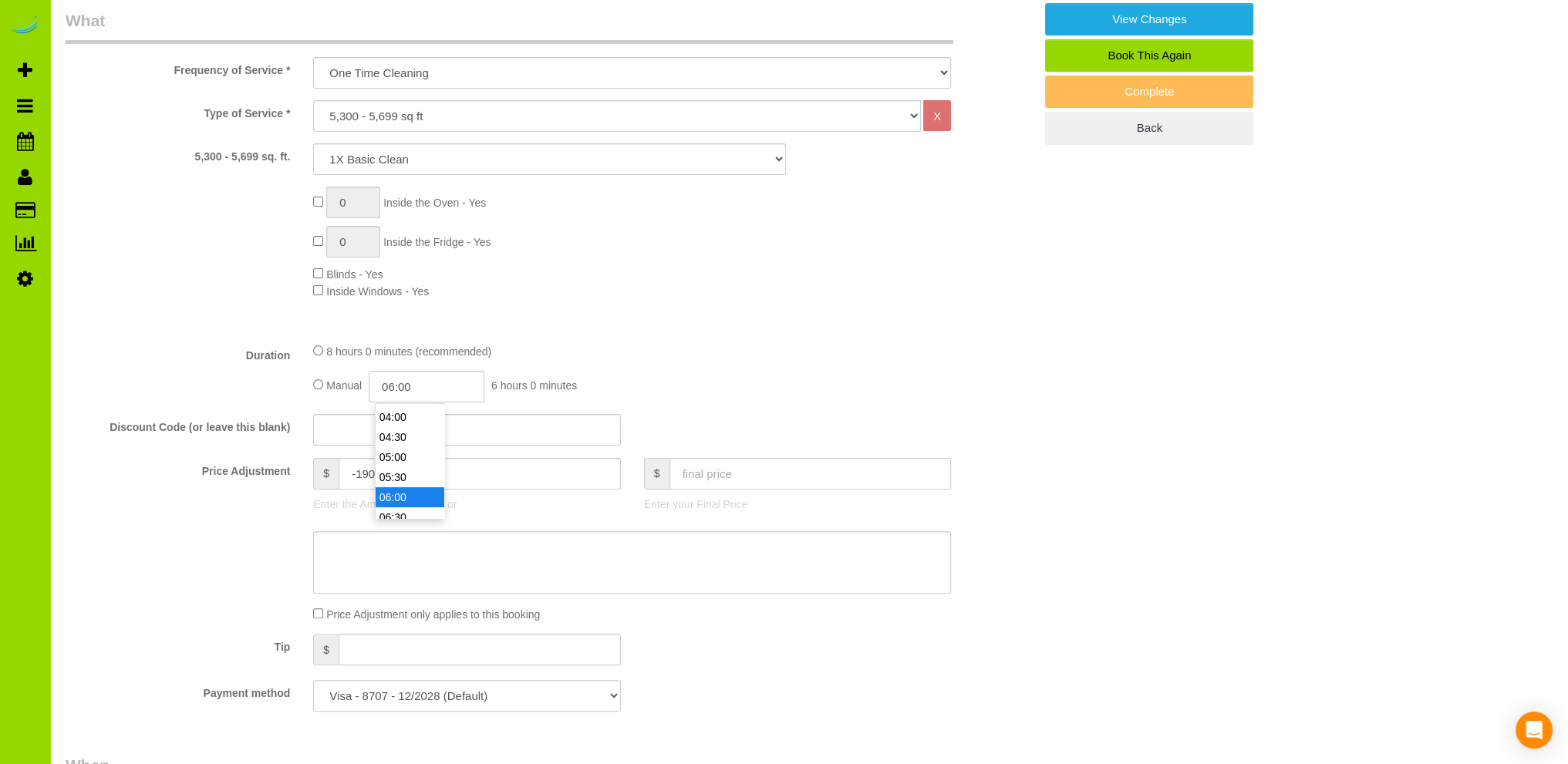
scroll to position [127, 0]
type input "03:00"
click at [407, 409] on li "03:00" at bounding box center [409, 405] width 69 height 20
select select "spot6"
click at [827, 303] on div "Type of Service * Choose YOUR HOME SIZE here Hourly Cleaning 1 - 999 square fee…" at bounding box center [549, 214] width 968 height 229
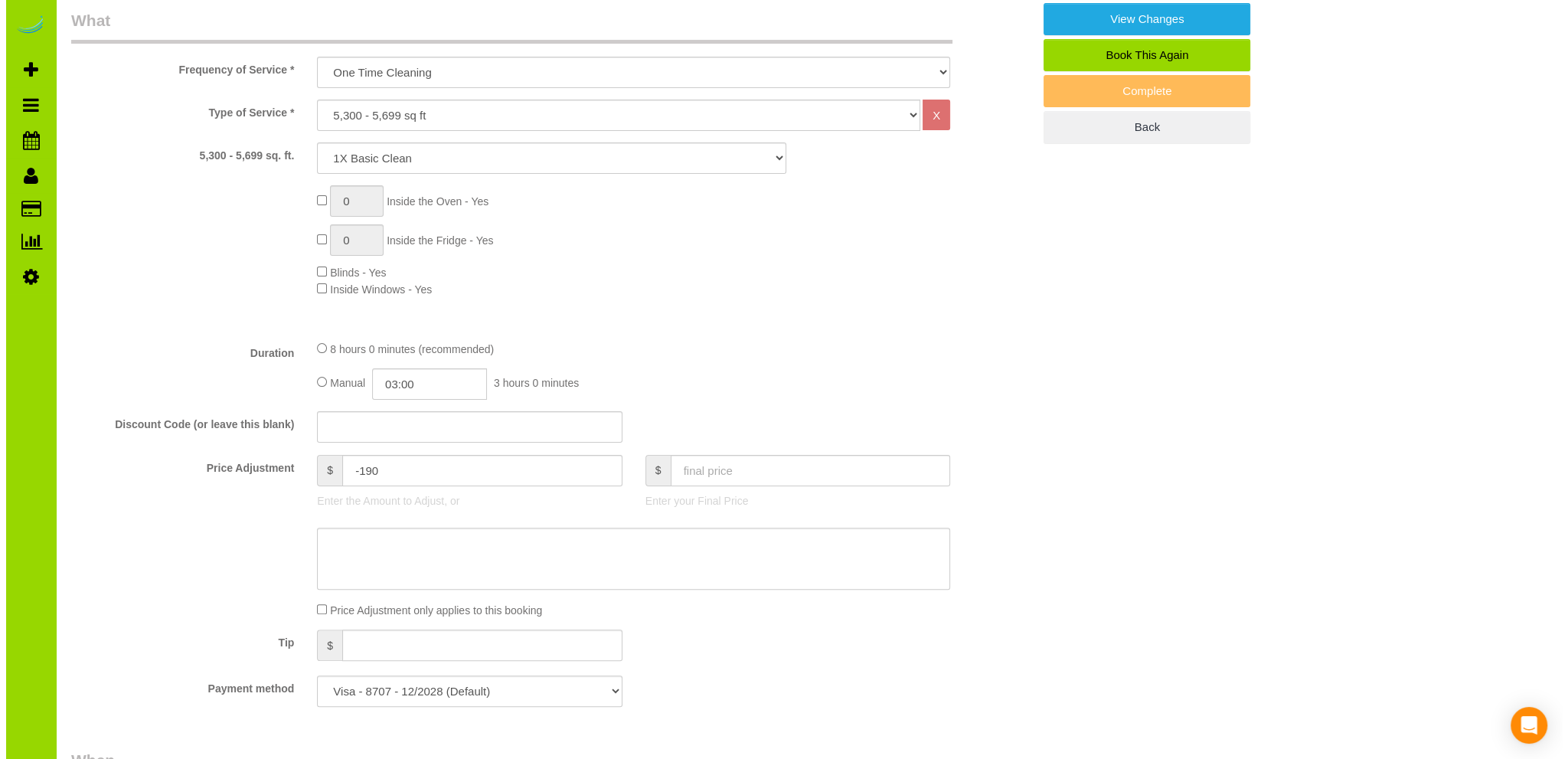
scroll to position [0, 0]
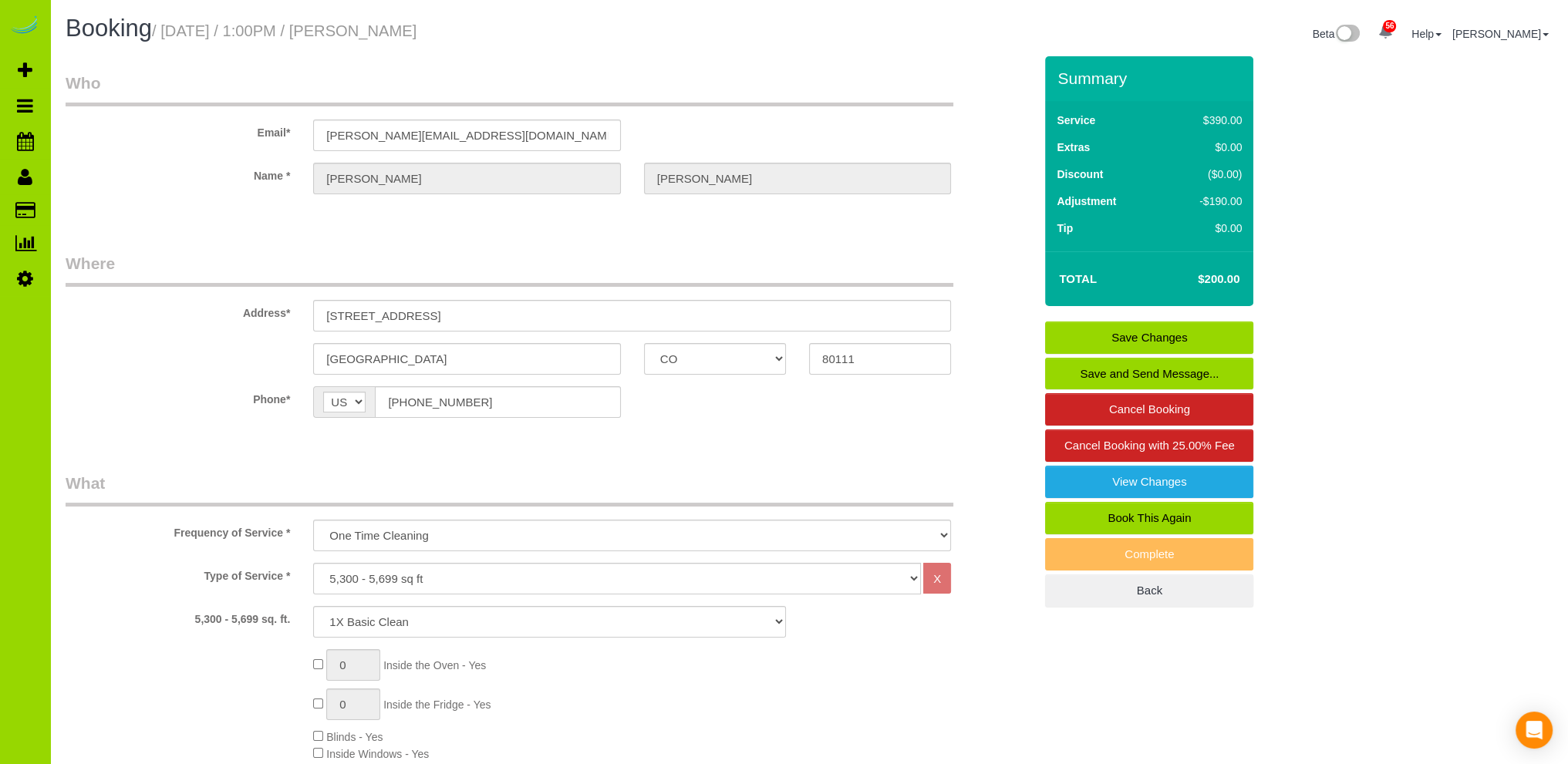
click at [1161, 332] on link "Save Changes" at bounding box center [1149, 338] width 208 height 32
